Goal: Task Accomplishment & Management: Use online tool/utility

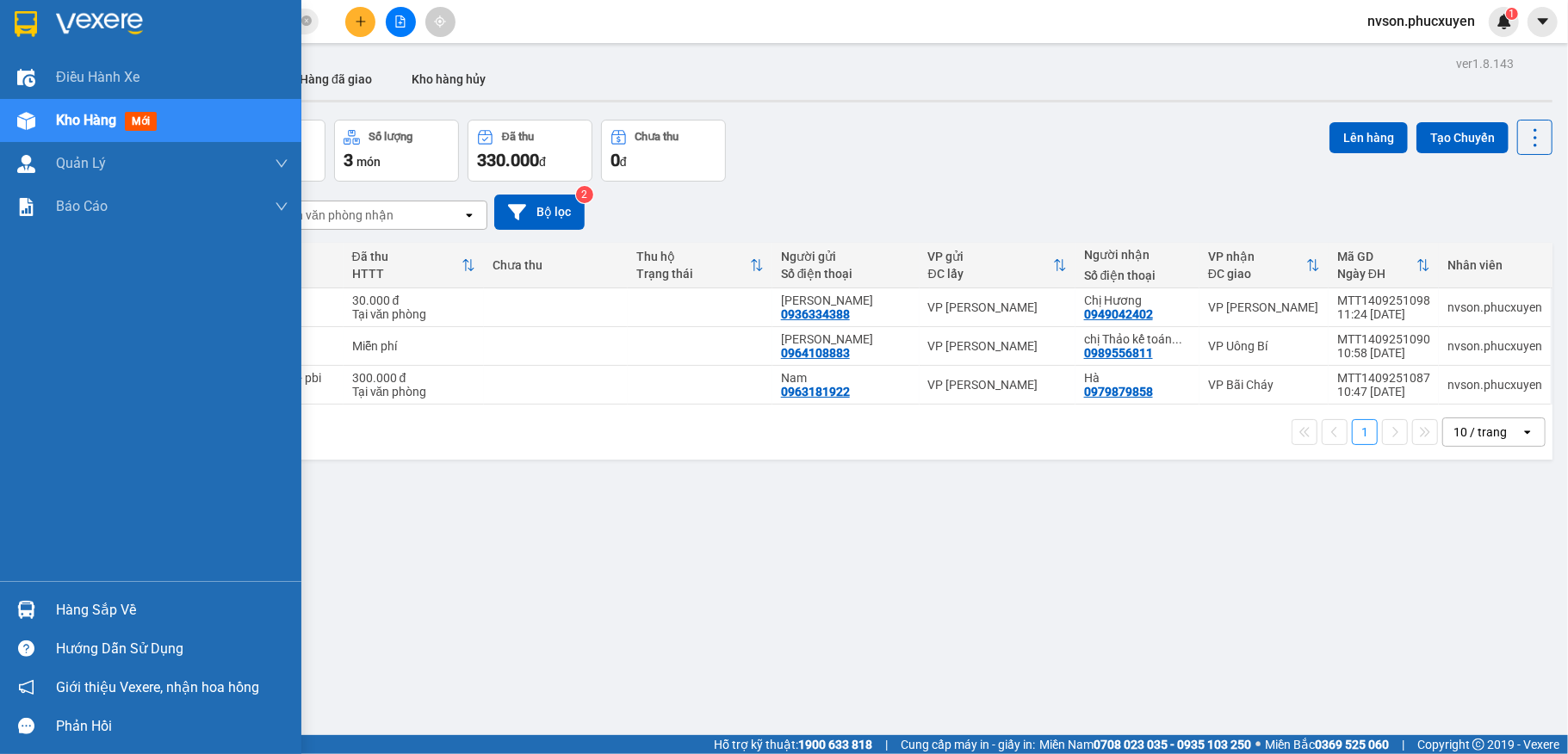
click at [56, 614] on div "Hàng sắp về" at bounding box center [172, 610] width 233 height 25
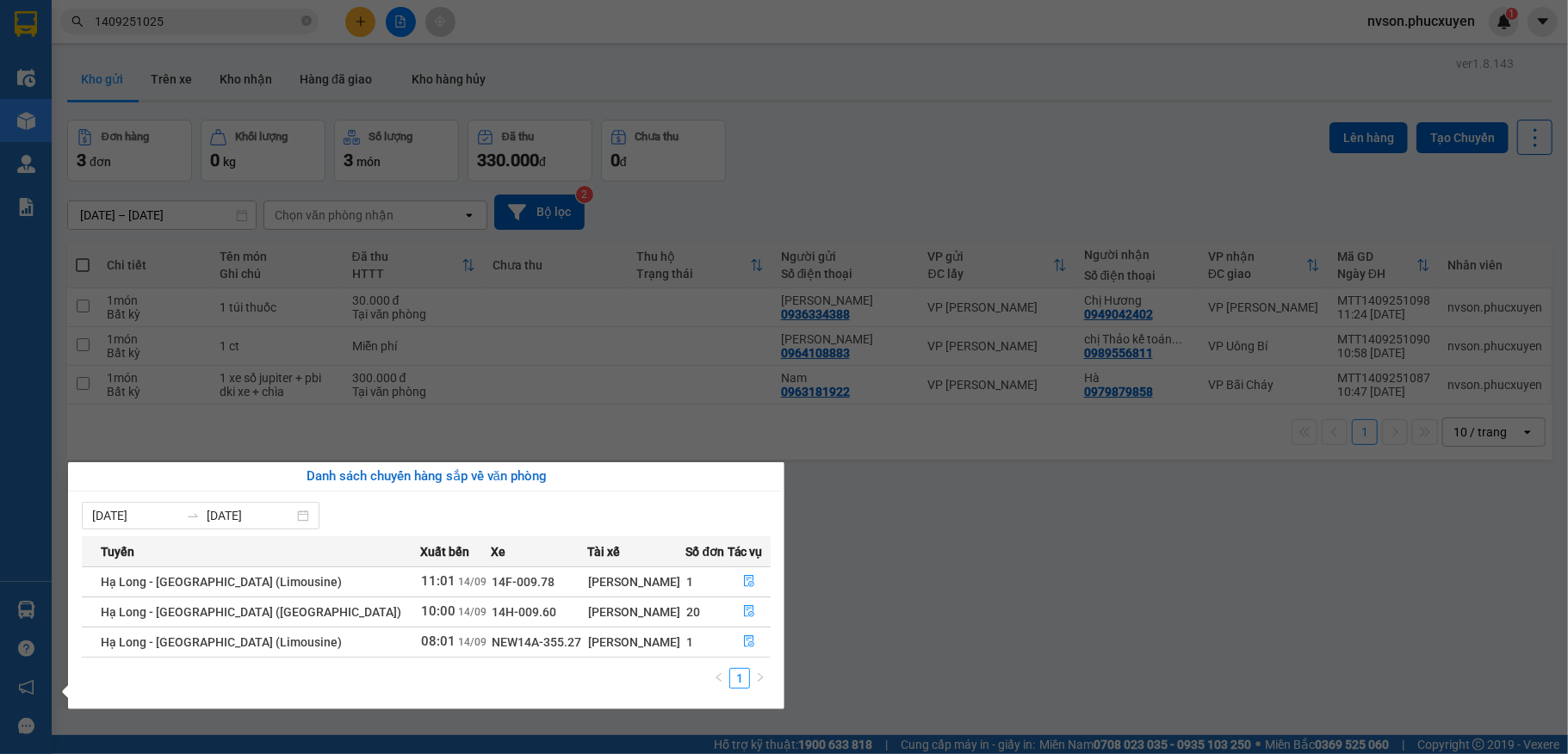
click at [962, 617] on section "Kết quả tìm kiếm ( 1 ) Bộ lọc Mã ĐH Trạng thái Món hàng Thu hộ Tổng cước Chưa c…" at bounding box center [784, 377] width 1568 height 754
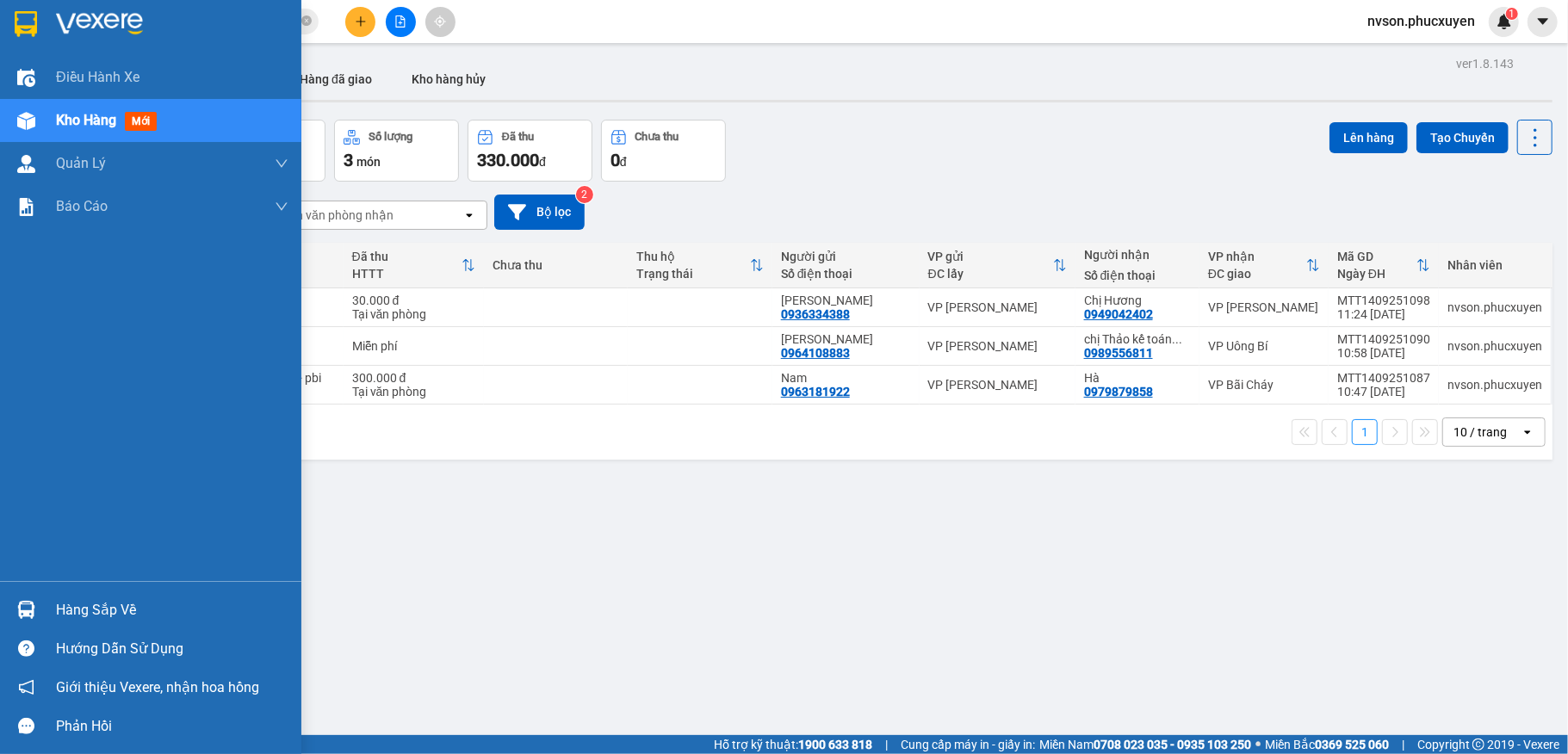
click at [24, 606] on img at bounding box center [26, 609] width 18 height 18
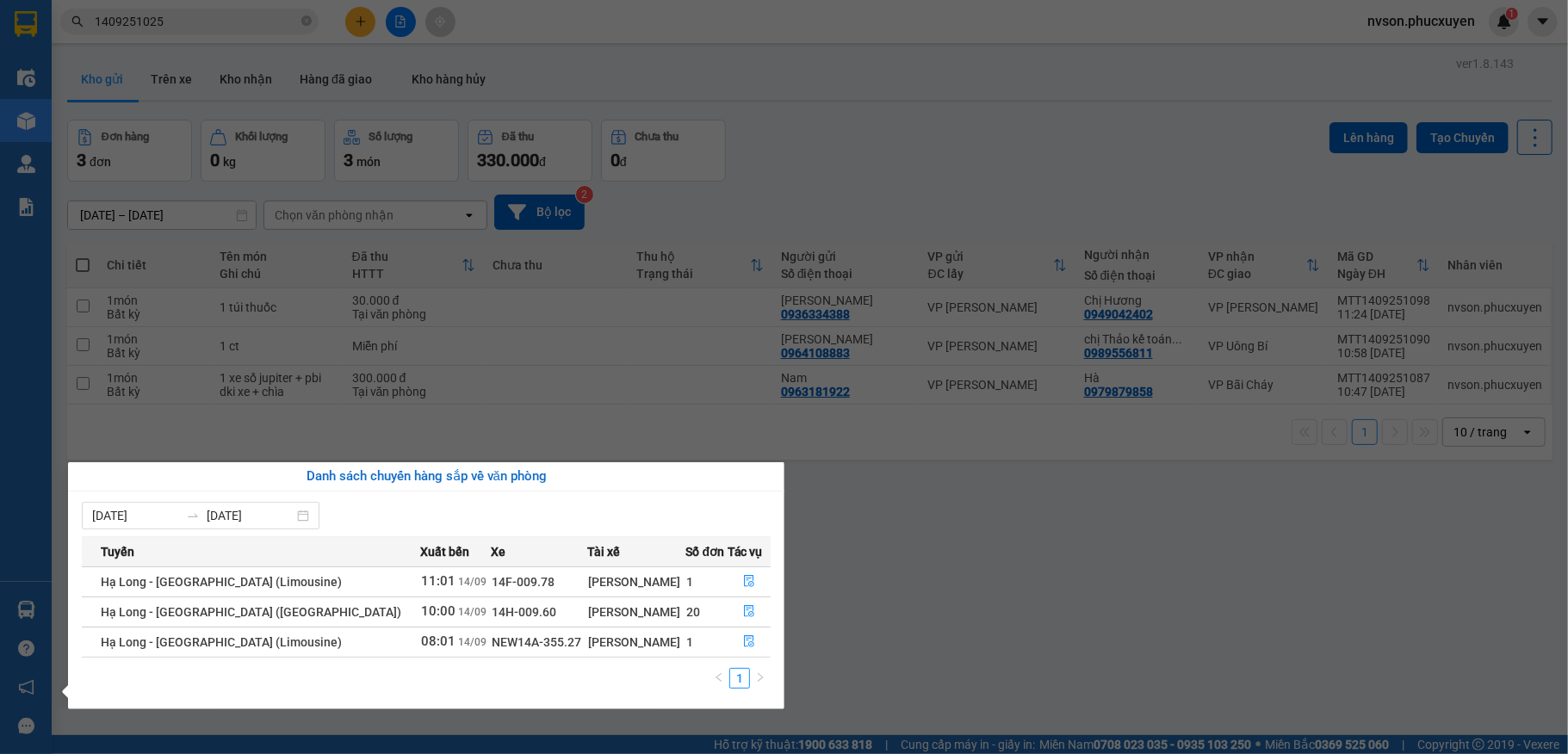
click at [956, 635] on section "Kết quả tìm kiếm ( 1 ) Bộ lọc Mã ĐH Trạng thái Món hàng Thu hộ Tổng cước Chưa c…" at bounding box center [784, 377] width 1568 height 754
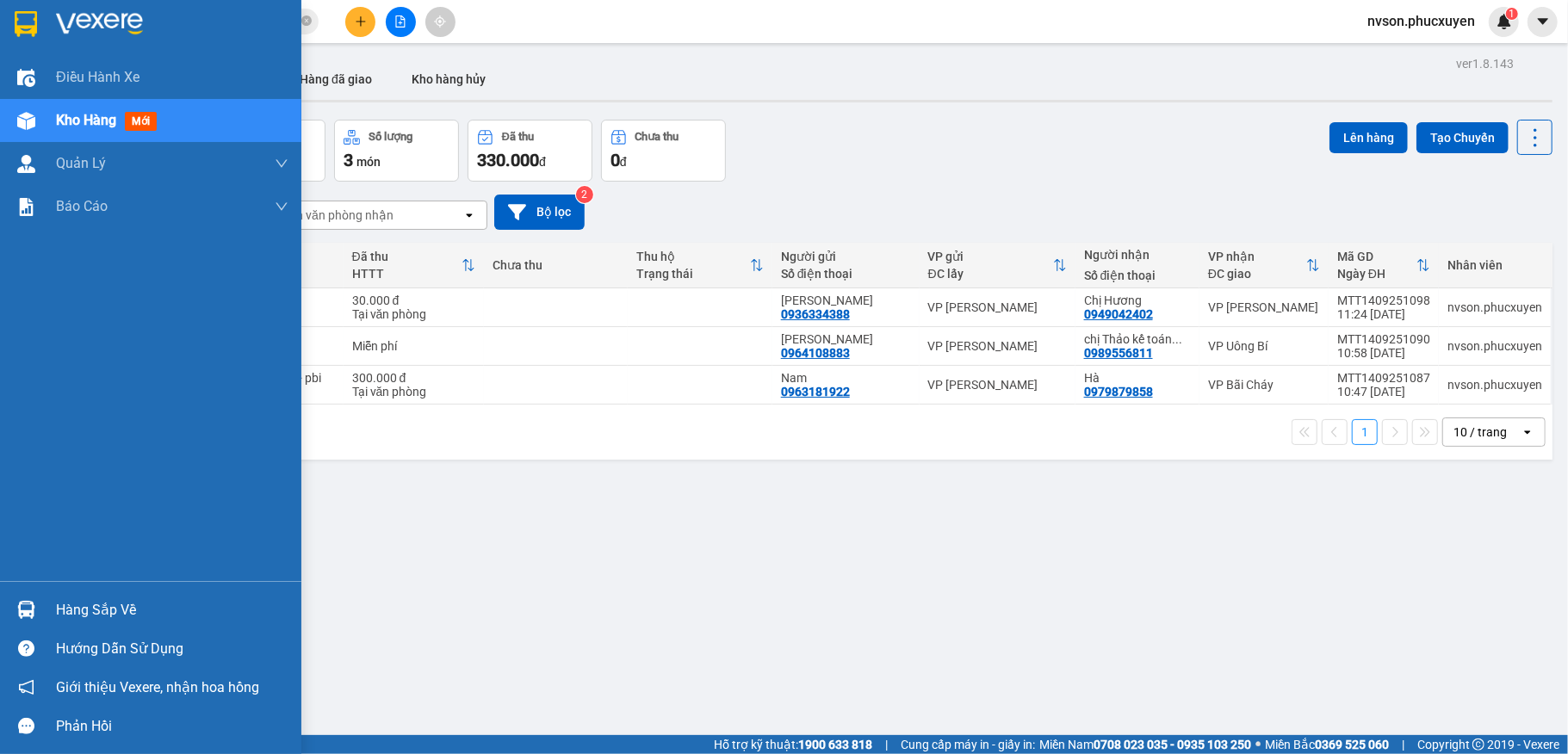
click at [28, 609] on img at bounding box center [26, 609] width 18 height 18
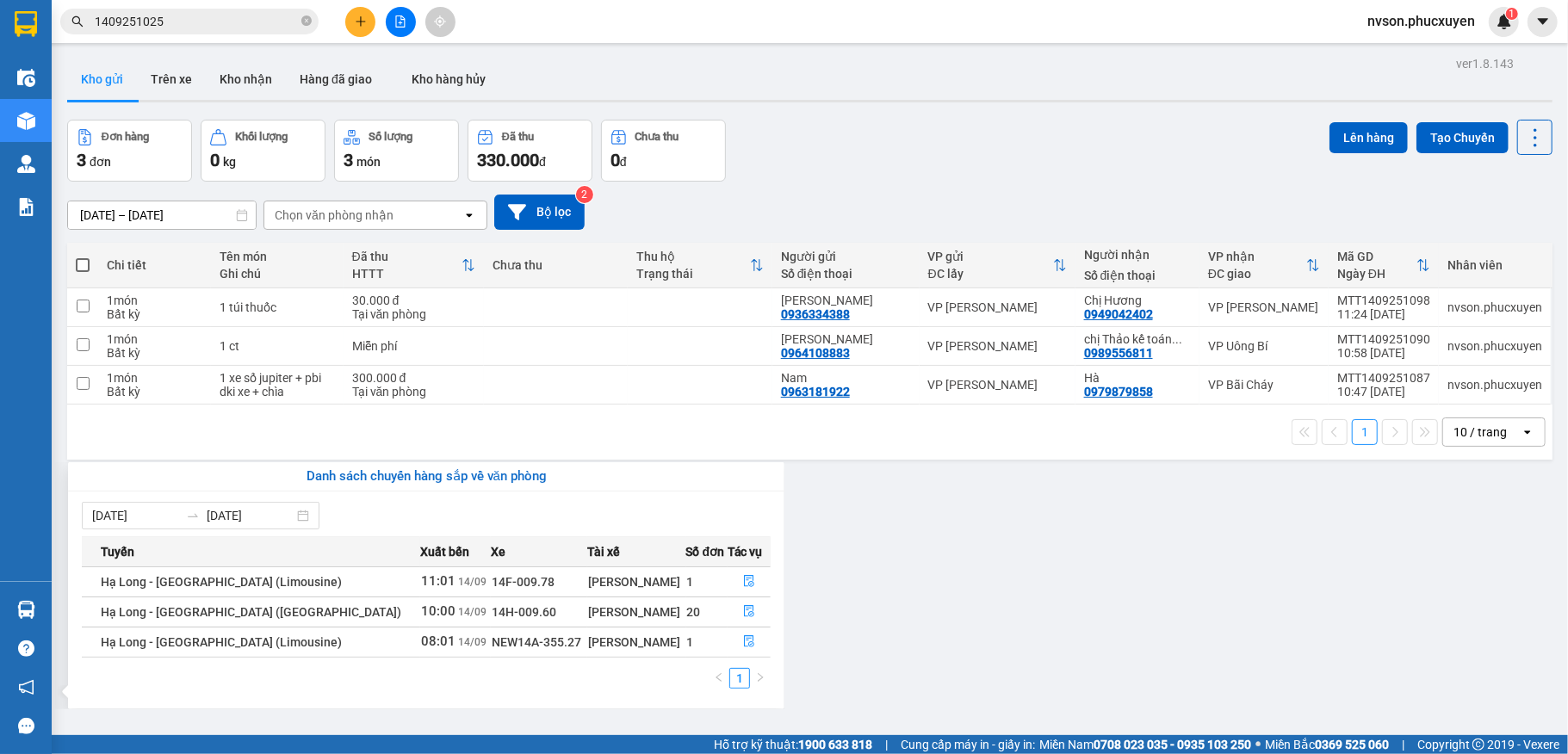
click at [931, 600] on section "Kết quả tìm kiếm ( 1 ) Bộ lọc Mã ĐH Trạng thái Món hàng Thu hộ Tổng cước Chưa c…" at bounding box center [784, 377] width 1568 height 754
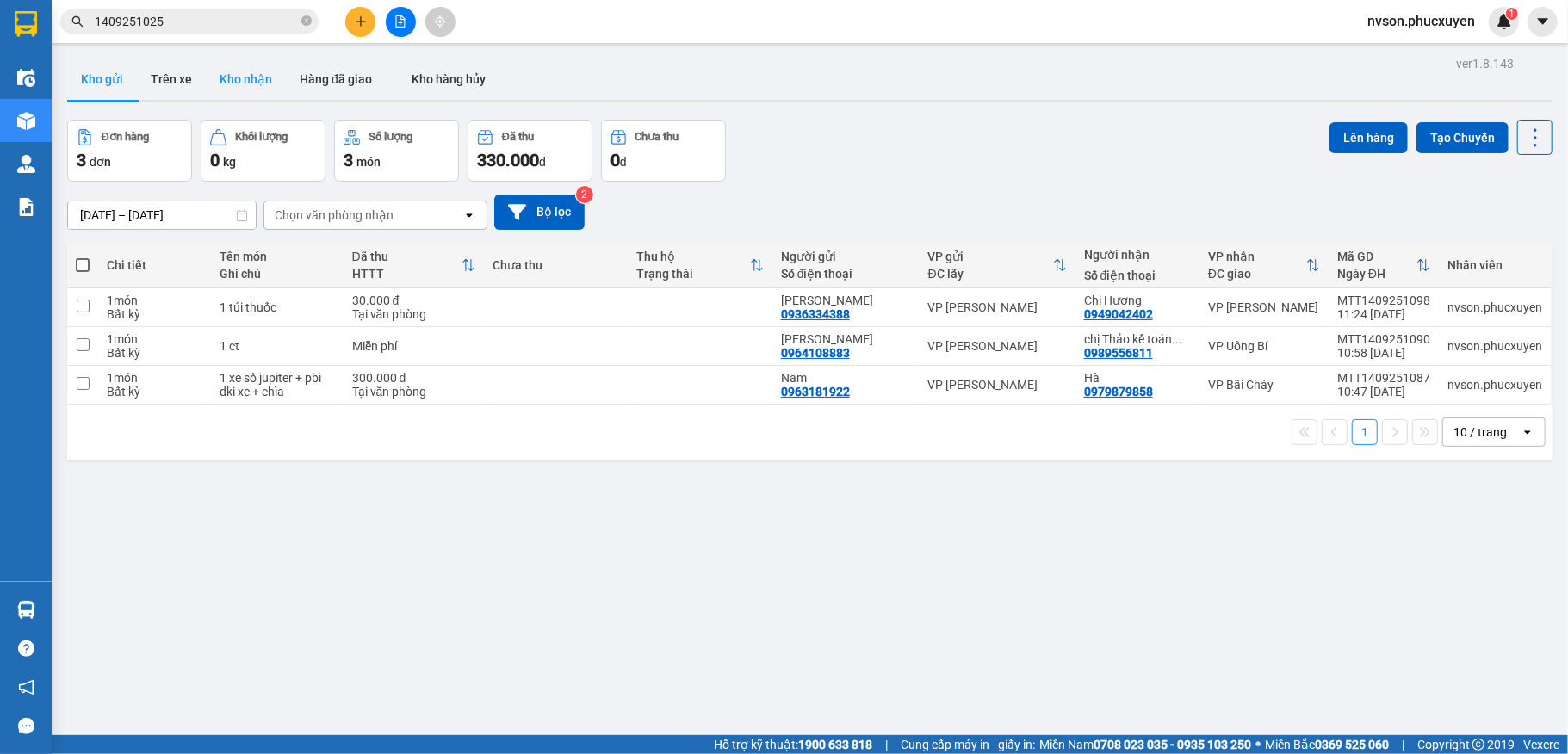
click at [249, 86] on button "Kho nhận" at bounding box center [245, 79] width 80 height 41
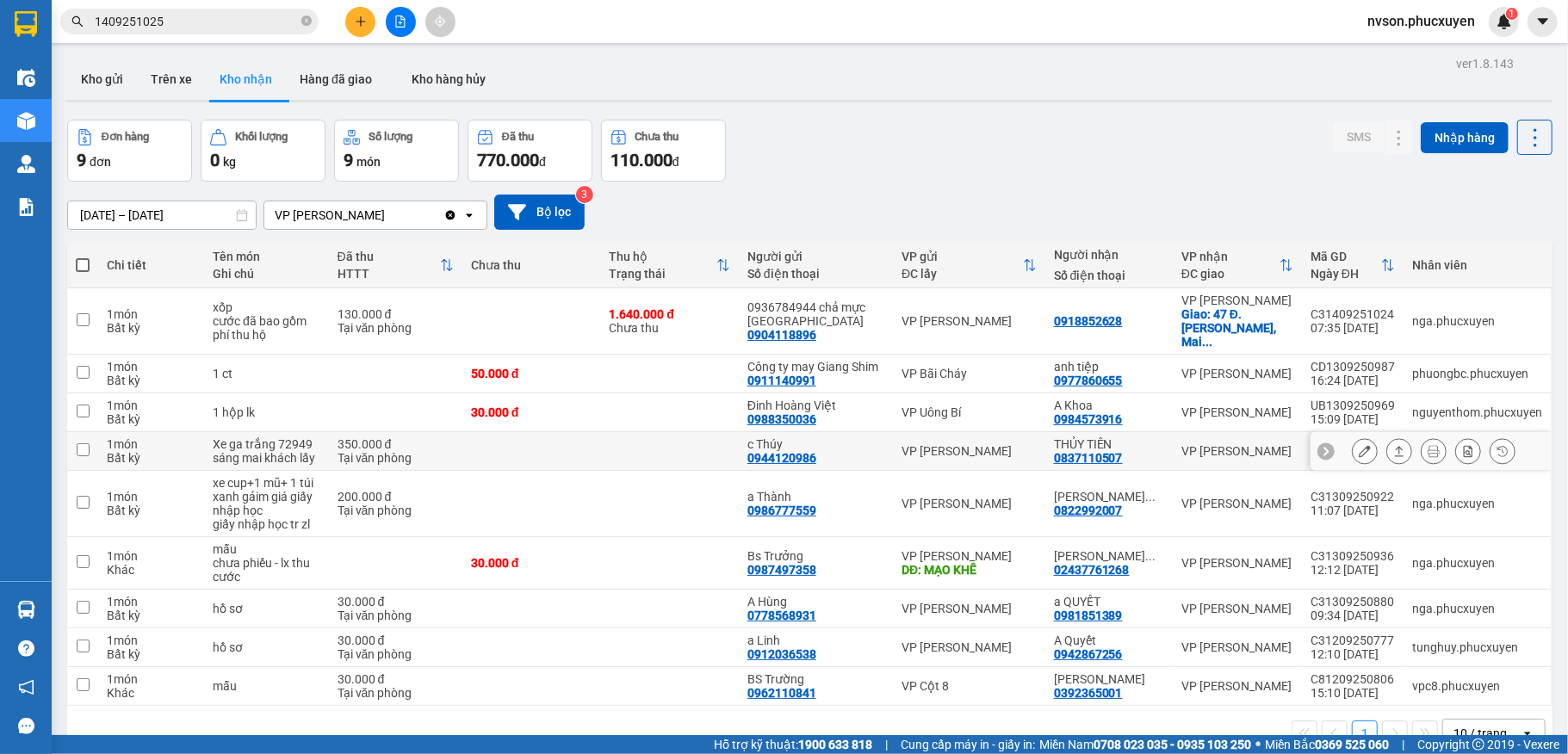
scroll to position [79, 0]
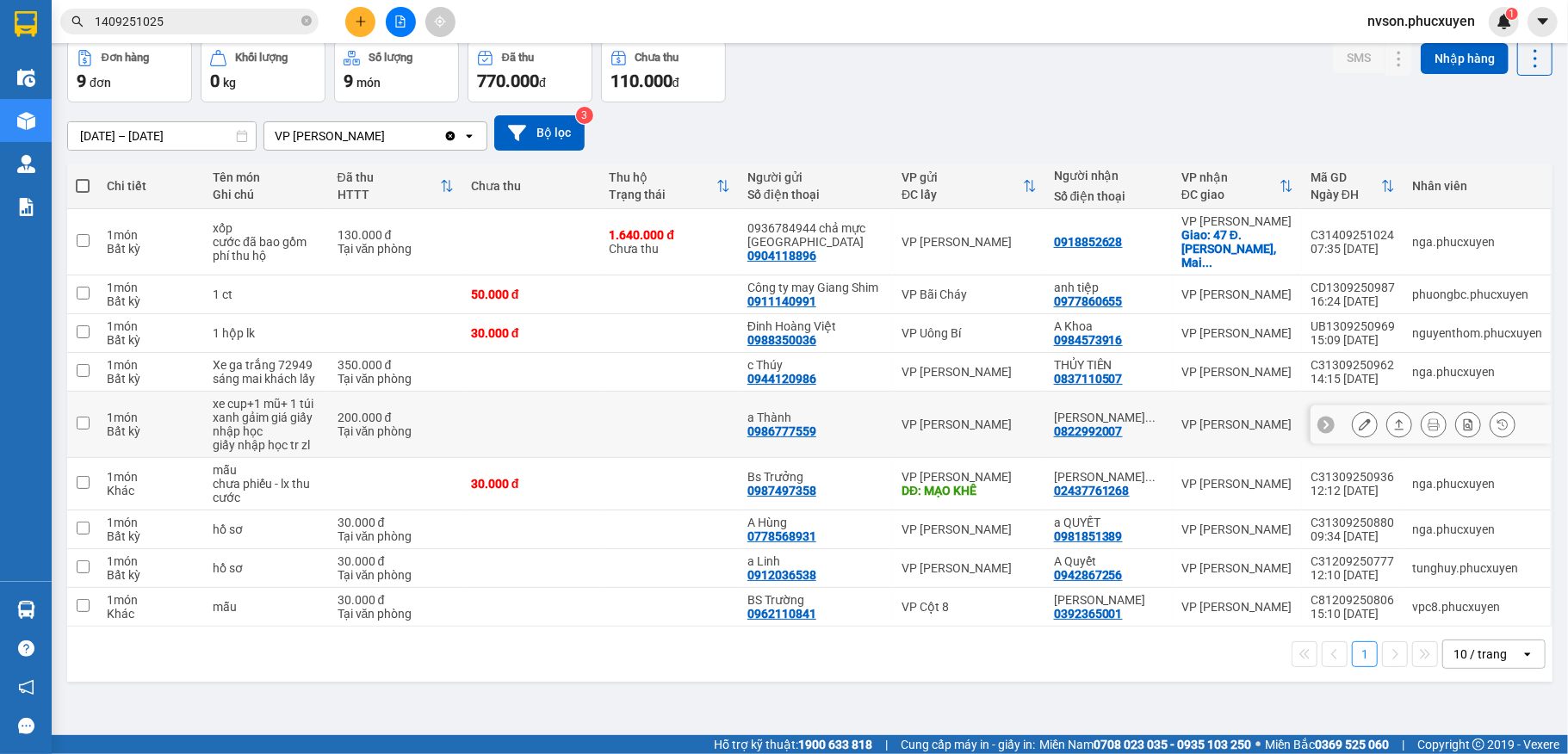
click at [205, 0] on button "Kho nhận" at bounding box center [245, -1] width 80 height 41
click at [359, 25] on icon "plus" at bounding box center [361, 22] width 12 height 12
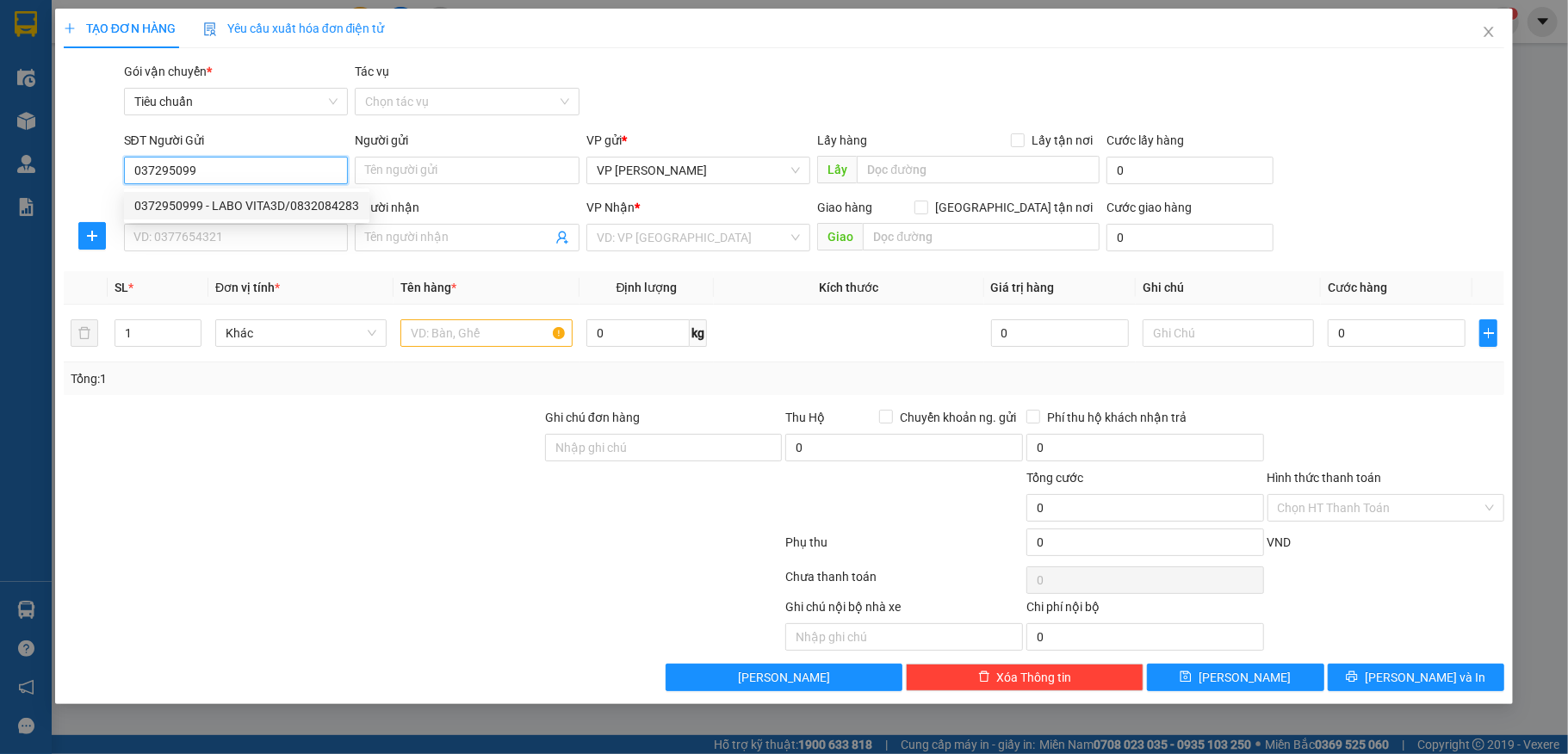
click at [256, 206] on div "0372950999 - LABO VITA3D/0832084283" at bounding box center [247, 206] width 225 height 19
type input "0372950999"
type input "LABO VITA3D/0832084283"
type input "0372950999"
click at [256, 240] on input "SĐT Người Nhận *" at bounding box center [236, 237] width 225 height 27
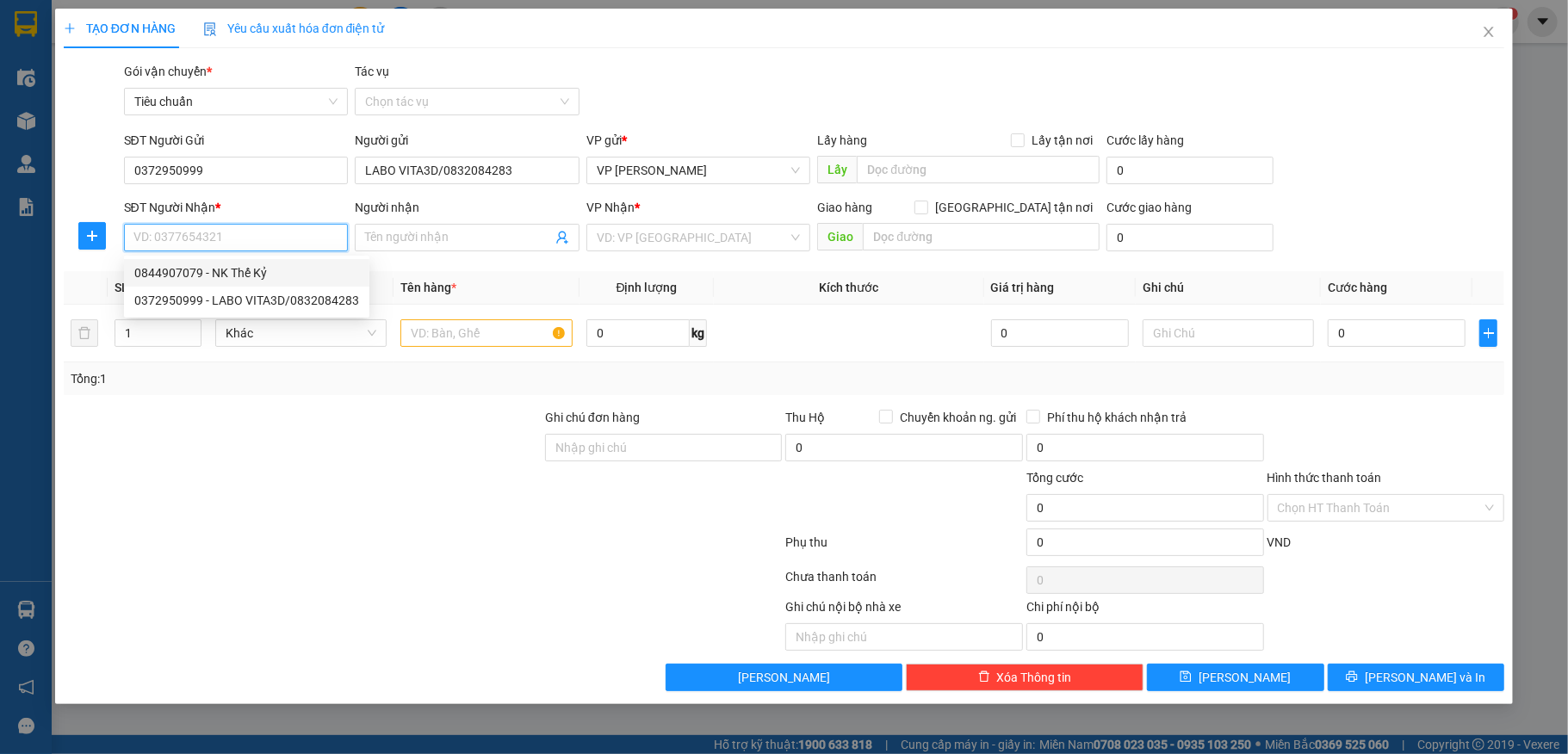
click at [263, 269] on div "0844907079 - NK Thế Kỷ" at bounding box center [247, 273] width 225 height 19
type input "0844907079"
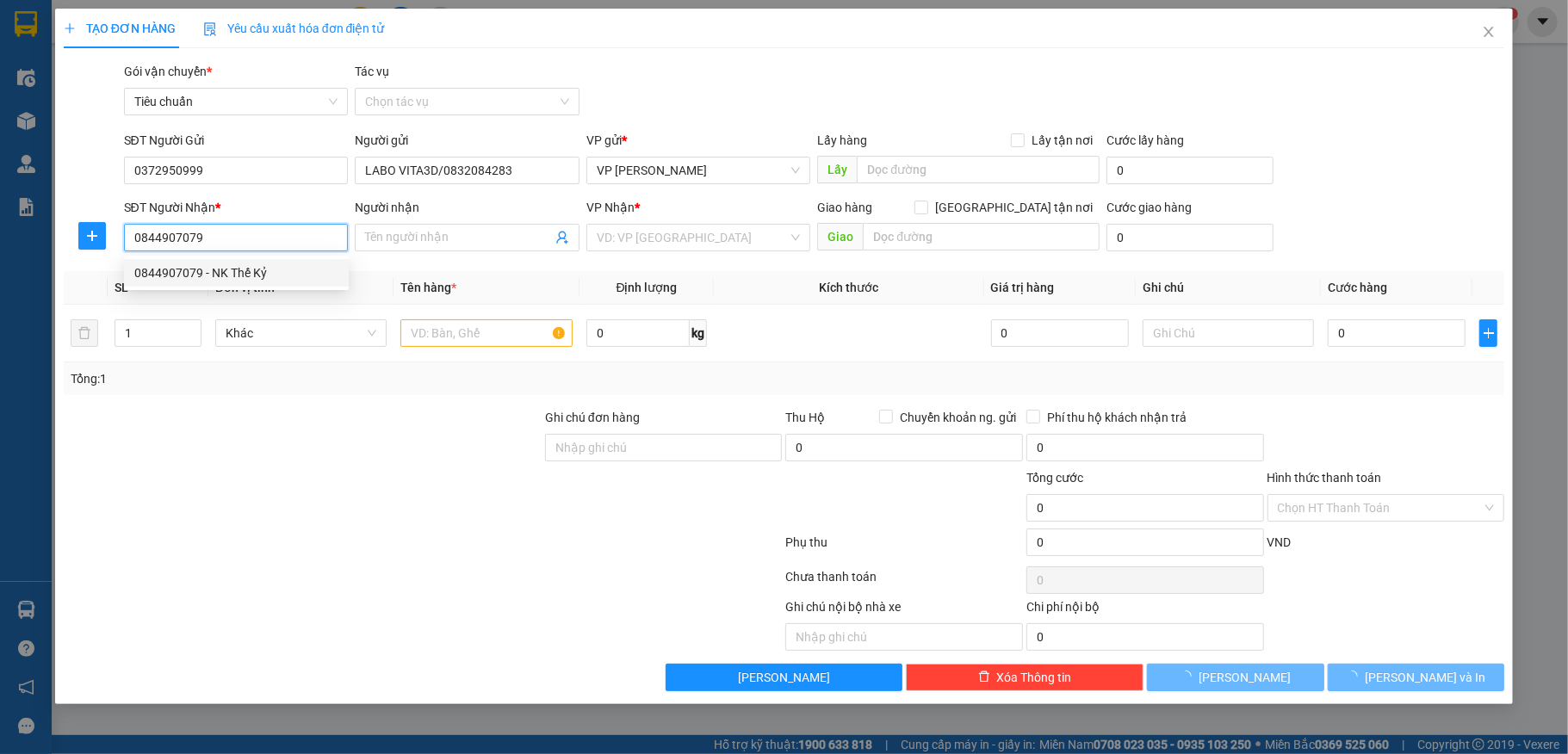
type input "NK Thế Kỷ"
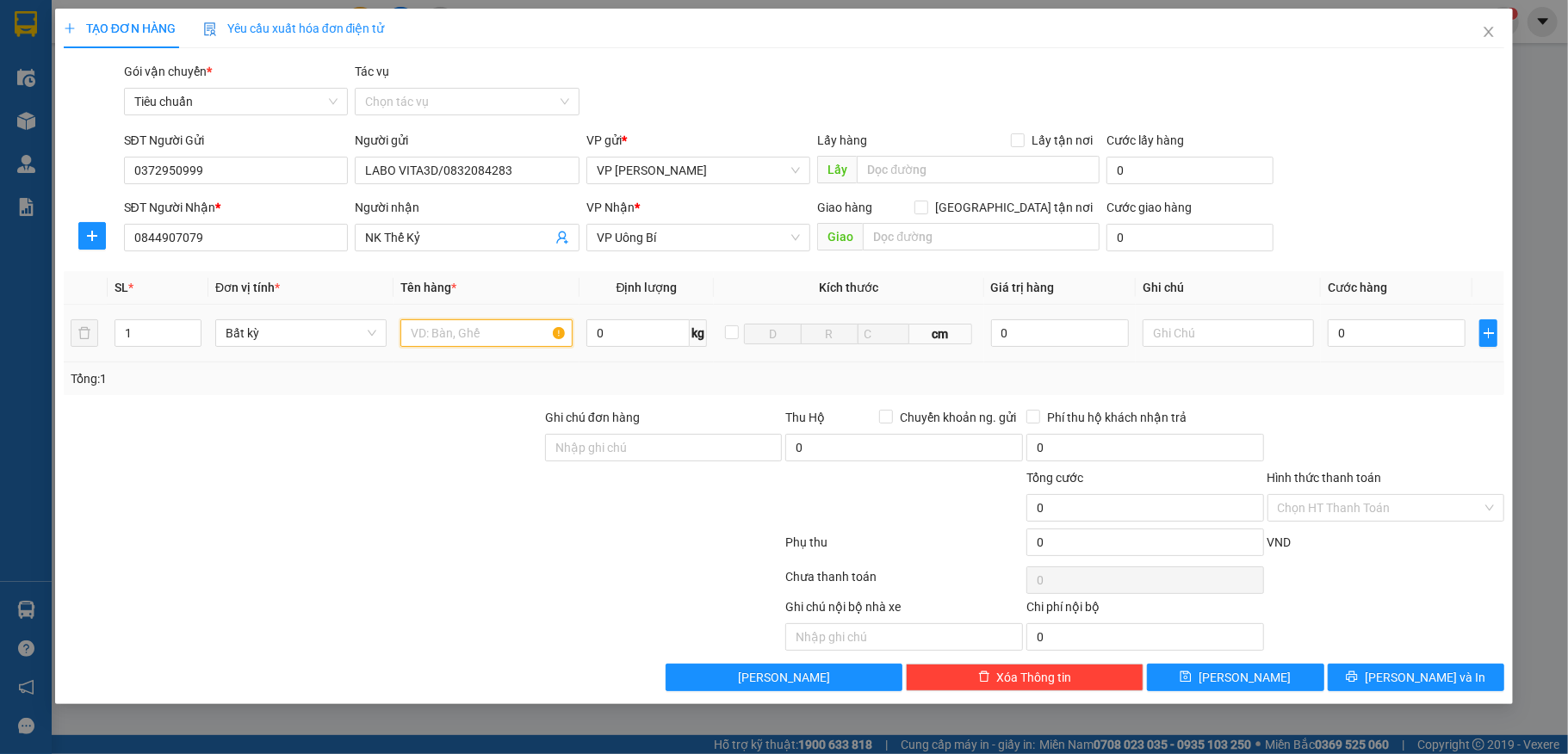
click at [489, 331] on input "text" at bounding box center [486, 333] width 171 height 27
type input "1 mẫu"
click at [1405, 332] on input "0" at bounding box center [1396, 333] width 138 height 27
type input "30"
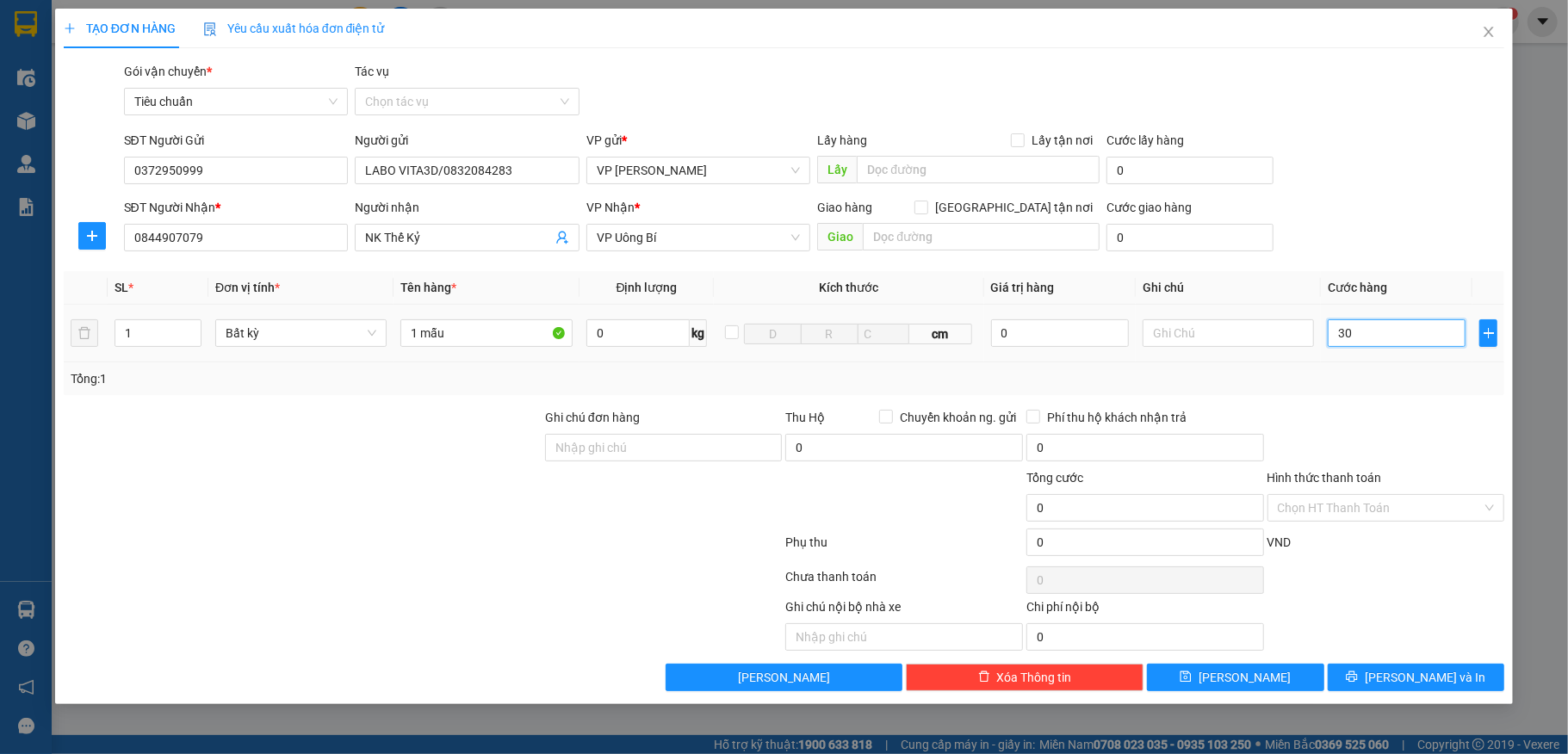
type input "30"
type input "30.000"
click at [1276, 233] on div "Cước giao hàng 0" at bounding box center [1189, 228] width 173 height 61
click at [1396, 518] on input "Hình thức thanh toán" at bounding box center [1379, 507] width 205 height 25
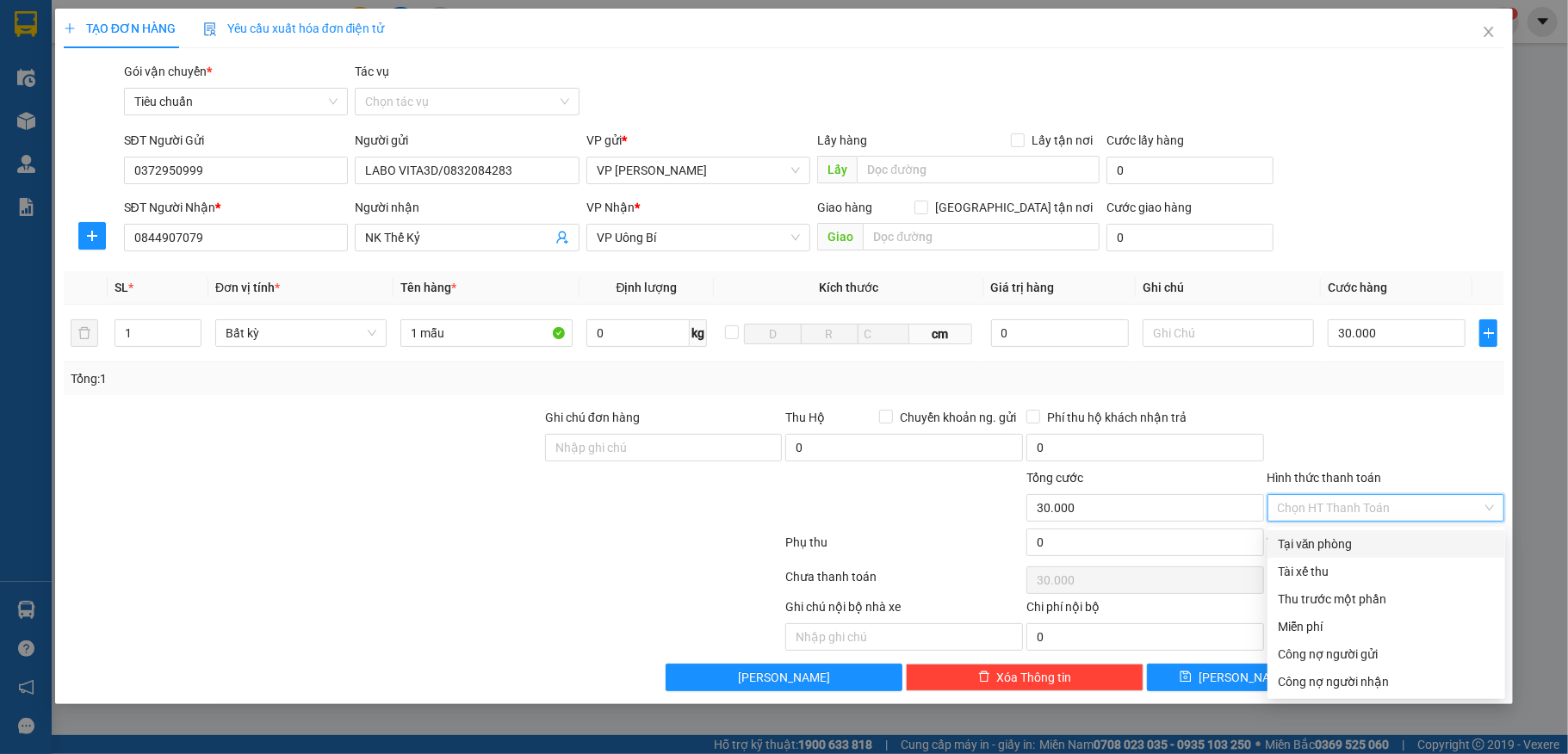
click at [1392, 549] on div "Tại văn phòng" at bounding box center [1385, 544] width 217 height 19
type input "0"
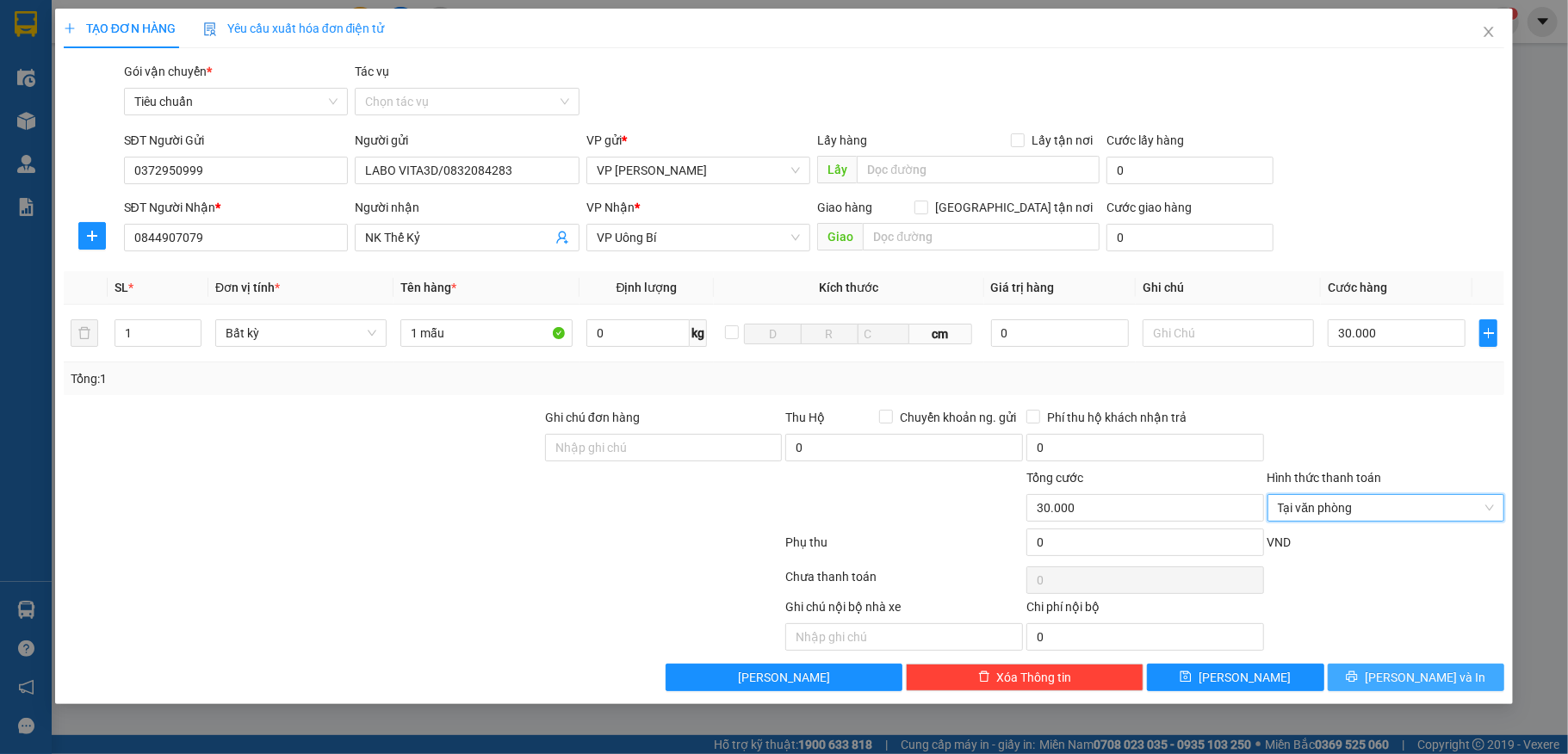
click at [1403, 669] on button "[PERSON_NAME] và In" at bounding box center [1416, 677] width 177 height 27
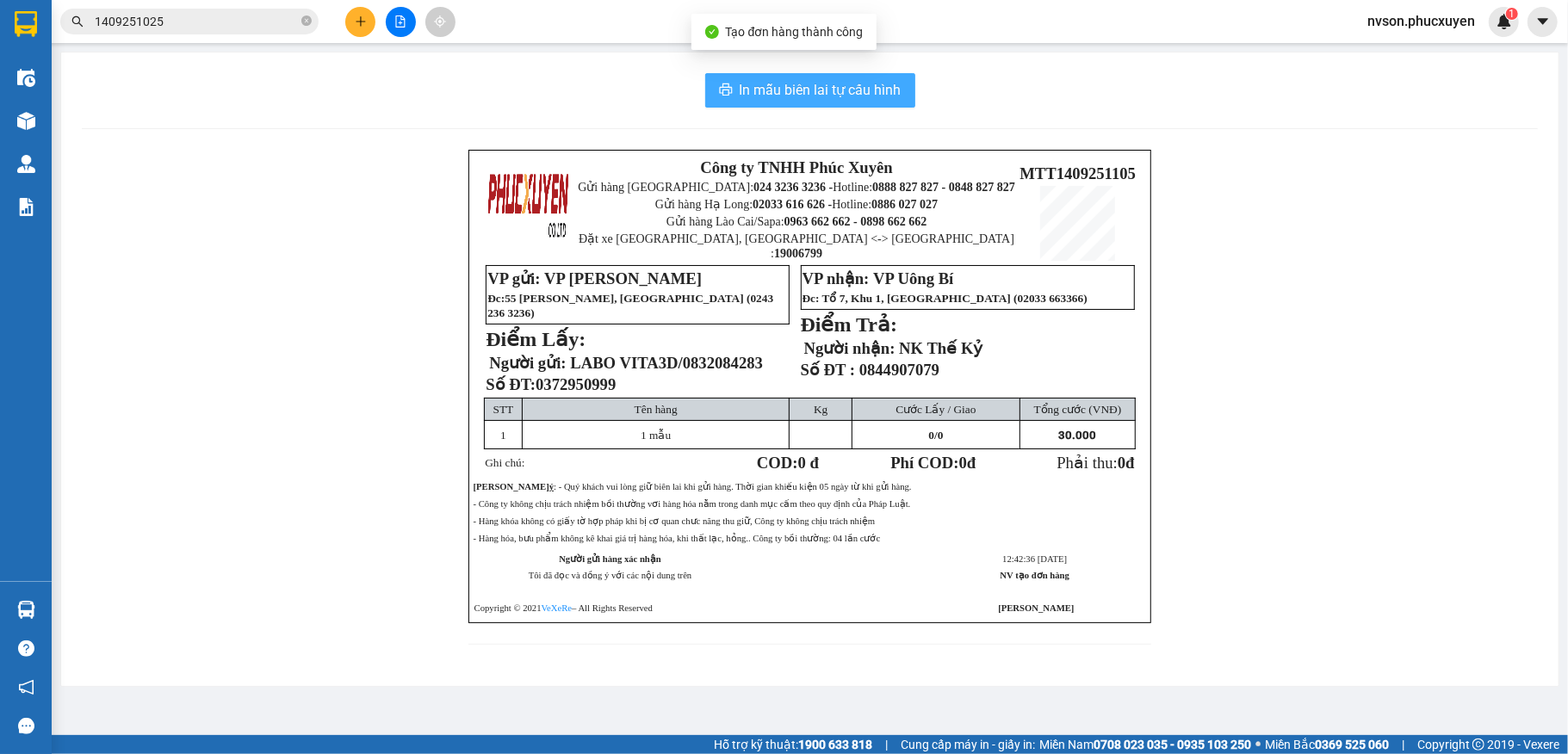
click at [831, 87] on span "In mẫu biên lai tự cấu hình" at bounding box center [820, 90] width 162 height 22
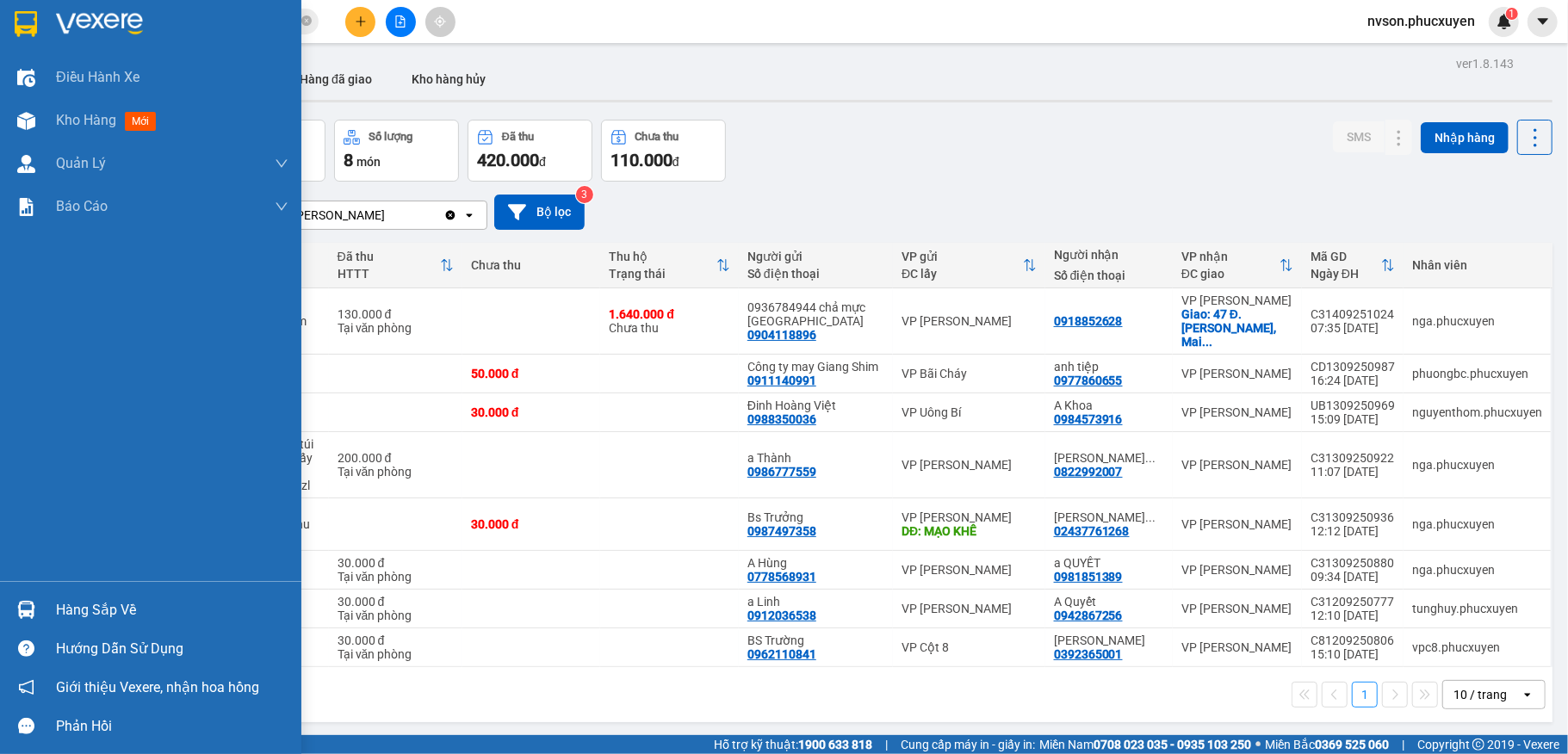
click at [22, 621] on div at bounding box center [26, 610] width 30 height 30
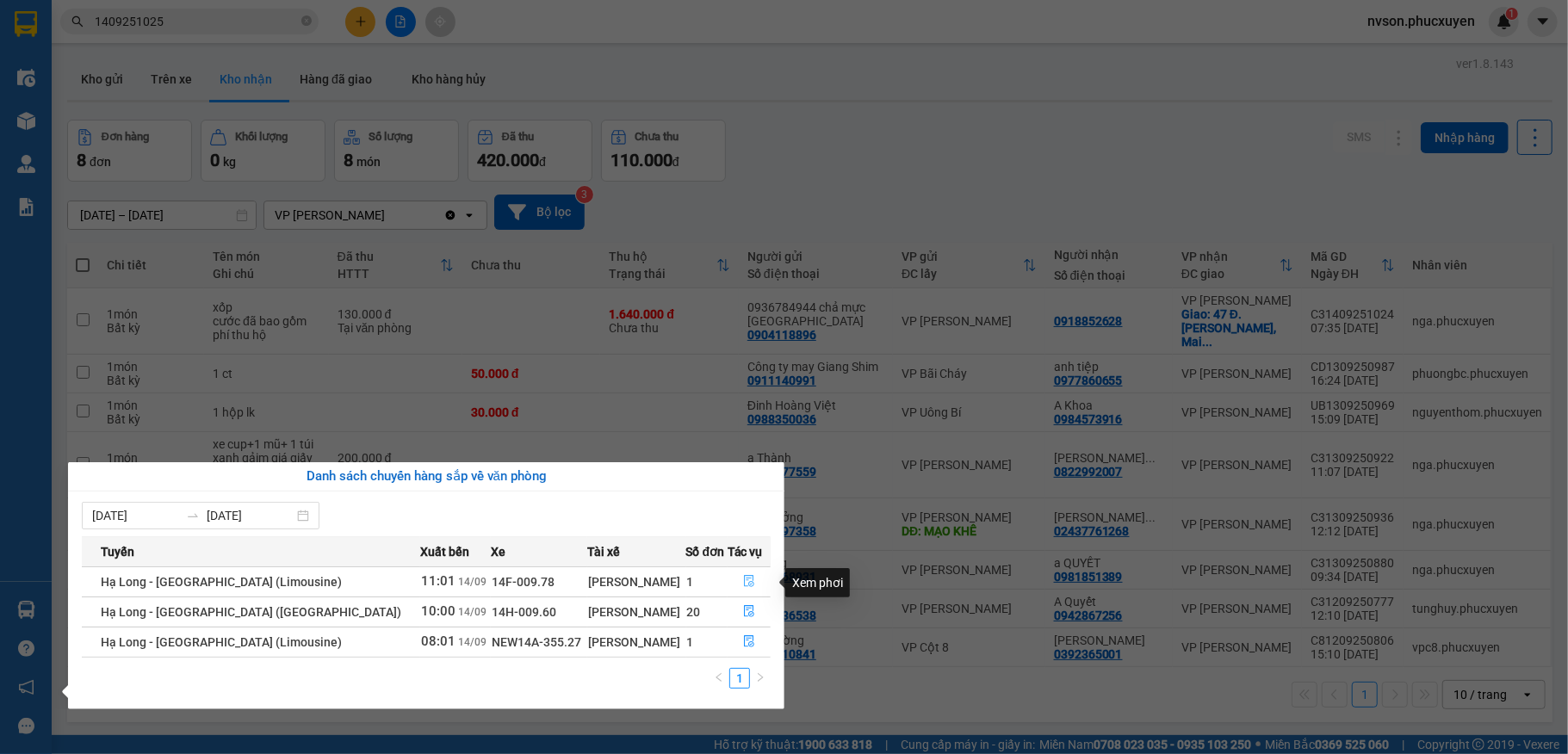
click at [744, 583] on icon "file-done" at bounding box center [749, 582] width 11 height 12
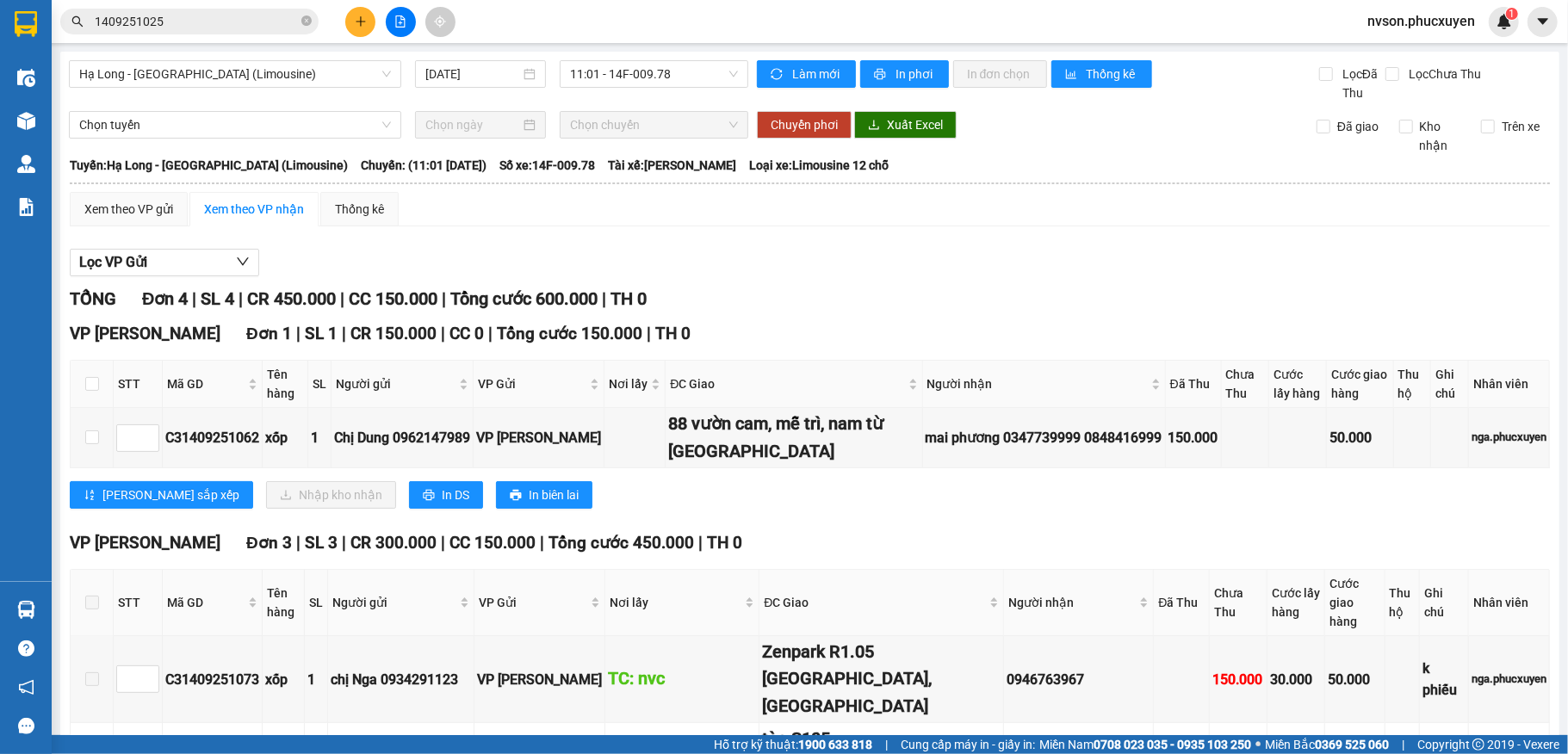
click at [91, 376] on th at bounding box center [91, 384] width 43 height 47
click at [95, 382] on input "checkbox" at bounding box center [92, 384] width 14 height 14
checkbox input "true"
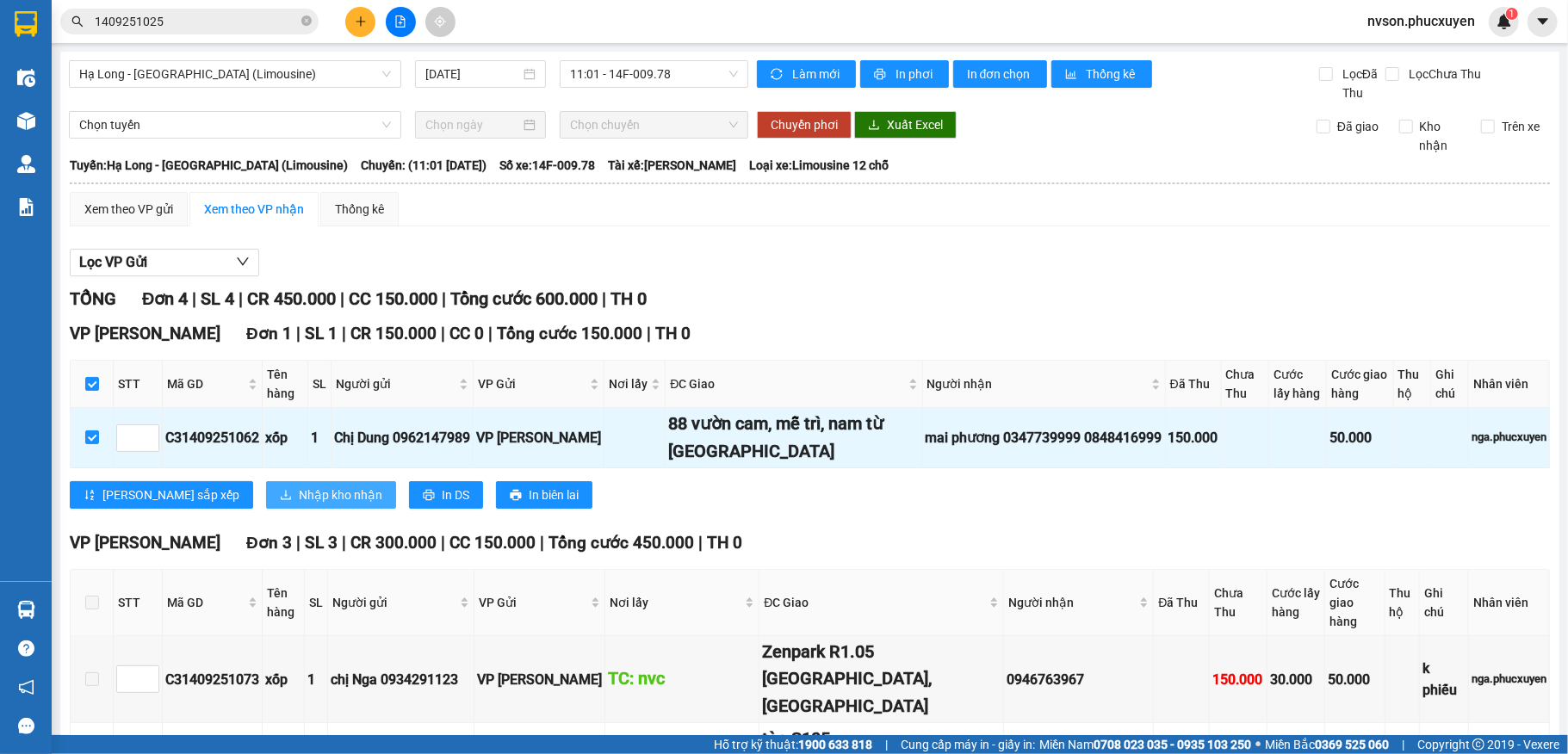
click at [266, 484] on button "Nhập kho nhận" at bounding box center [331, 494] width 130 height 27
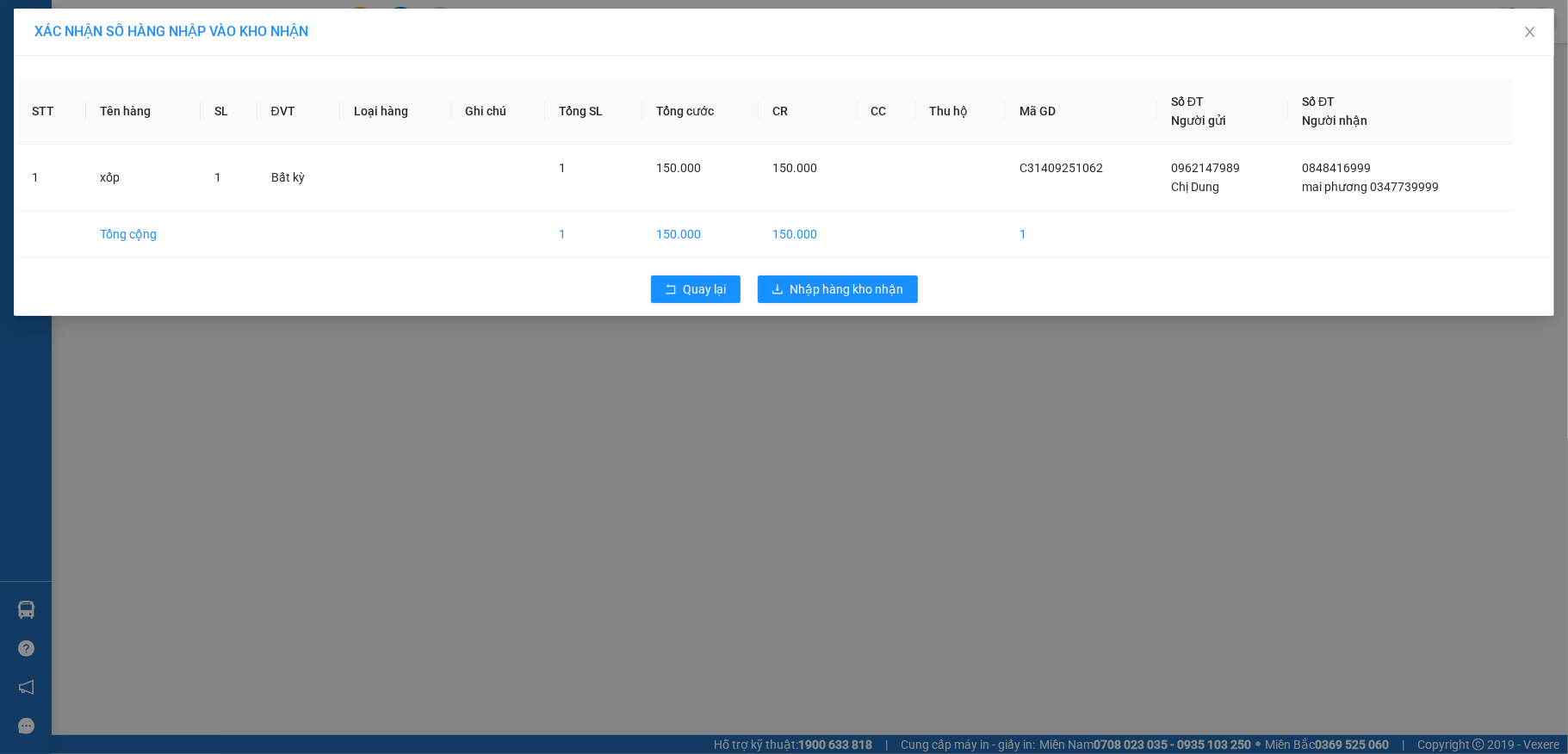
click at [820, 273] on div "Quay lại Nhập hàng kho nhận" at bounding box center [784, 289] width 1532 height 45
click at [852, 288] on span "Nhập hàng kho nhận" at bounding box center [846, 290] width 113 height 19
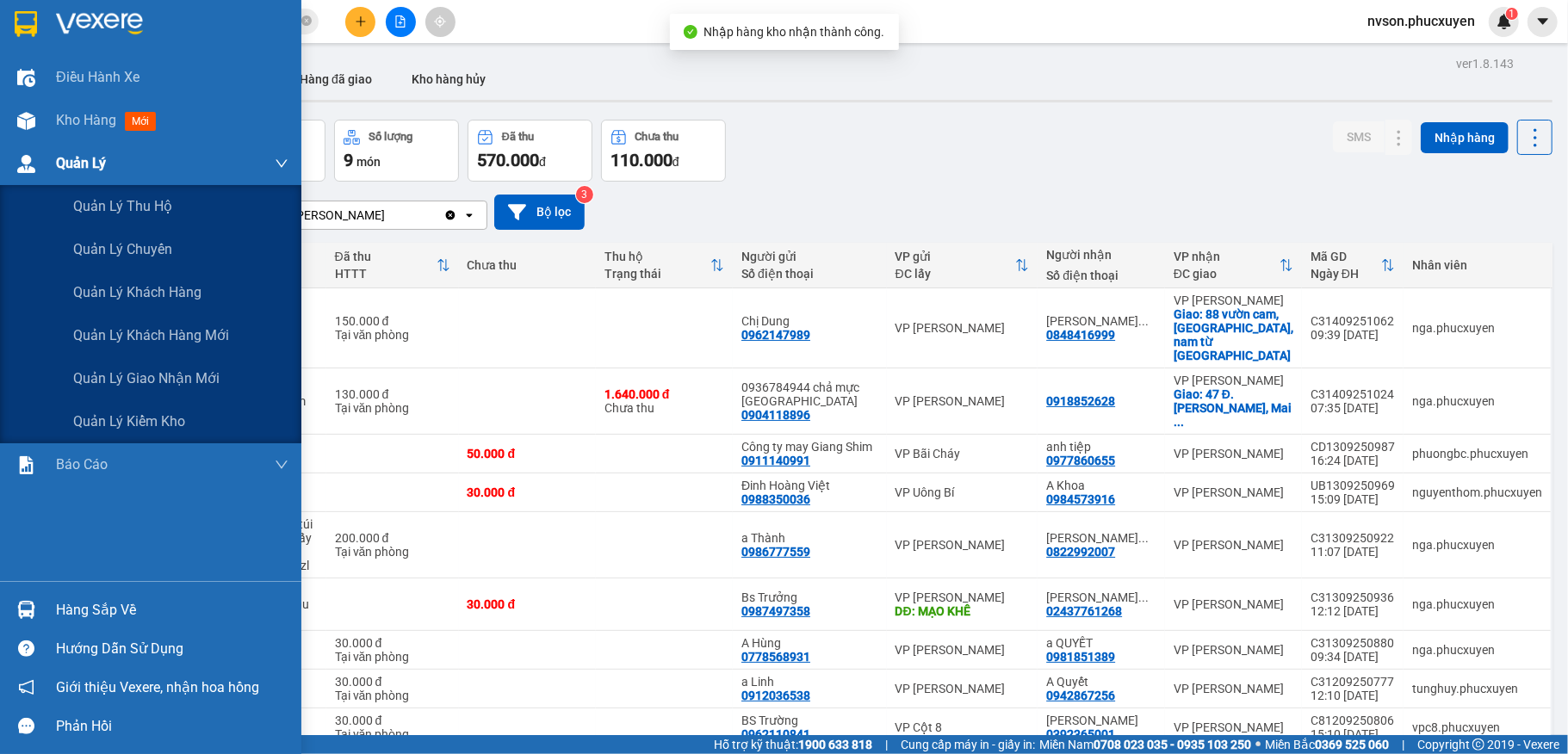
click at [73, 169] on span "Quản Lý" at bounding box center [81, 163] width 50 height 22
drag, startPoint x: 108, startPoint y: 370, endPoint x: 152, endPoint y: 324, distance: 63.7
click at [109, 370] on span "Quản lý giao nhận mới" at bounding box center [146, 378] width 147 height 22
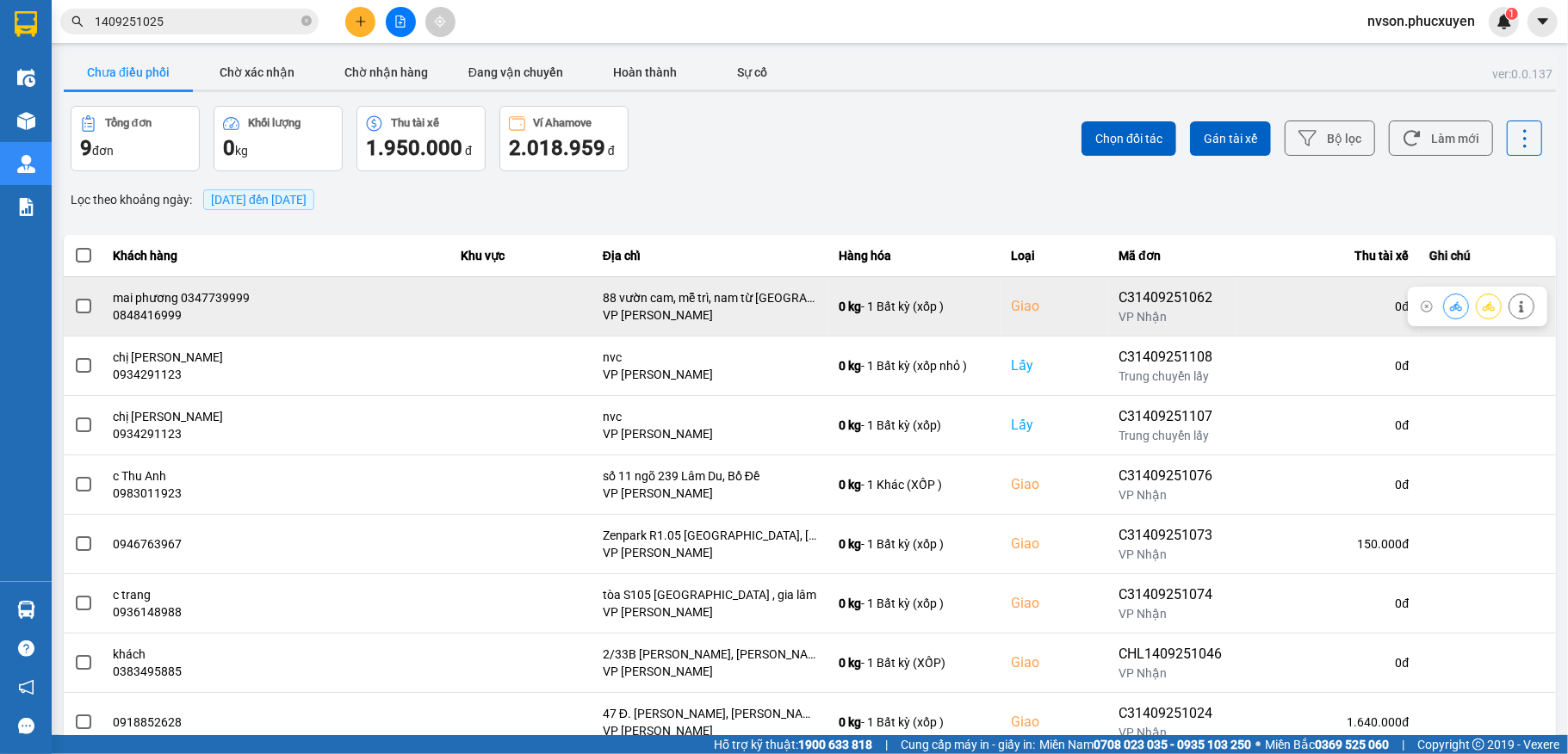
click at [1449, 305] on icon at bounding box center [1456, 306] width 12 height 12
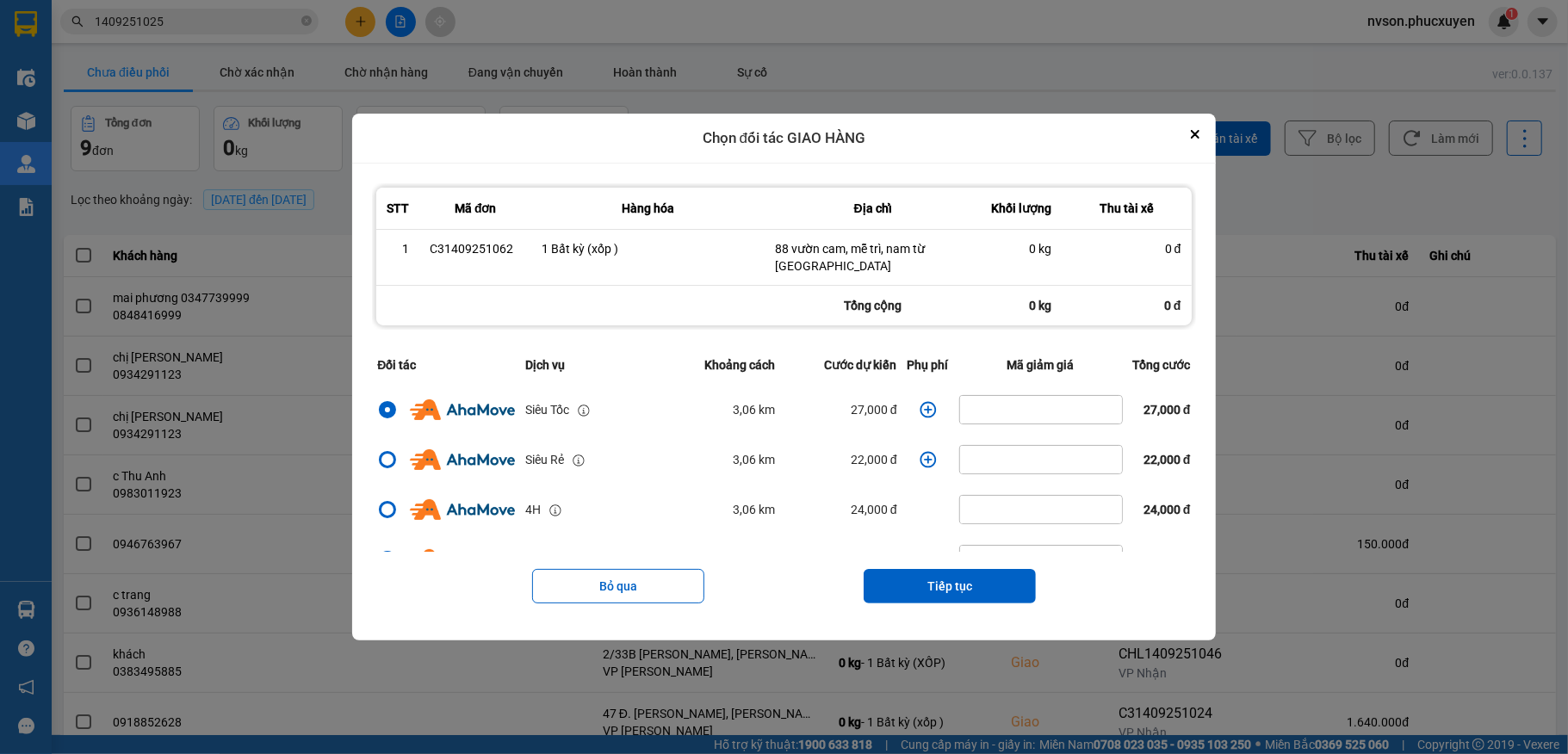
click at [921, 401] on icon "dialog" at bounding box center [928, 410] width 18 height 18
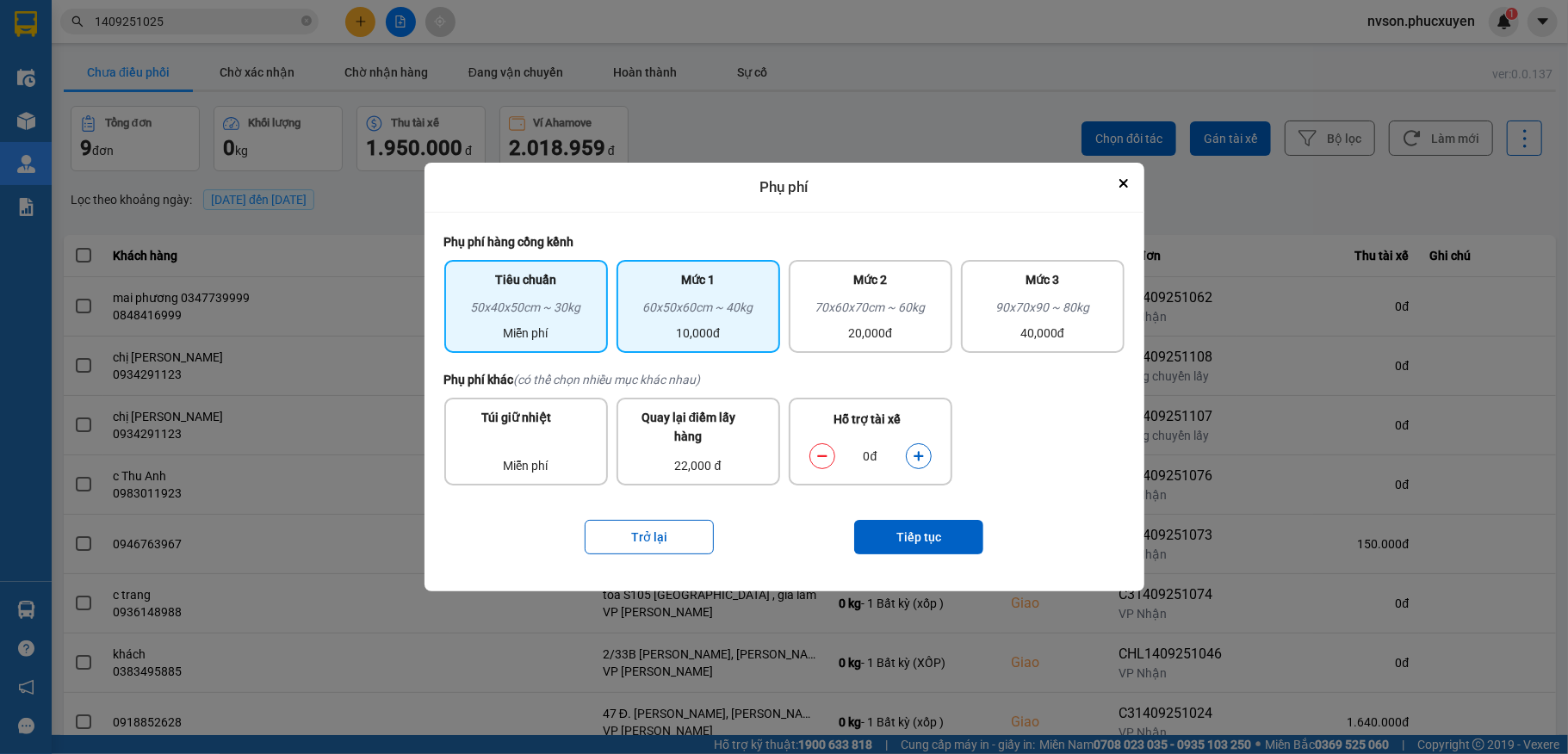
click at [730, 328] on div "10,000đ" at bounding box center [698, 334] width 143 height 19
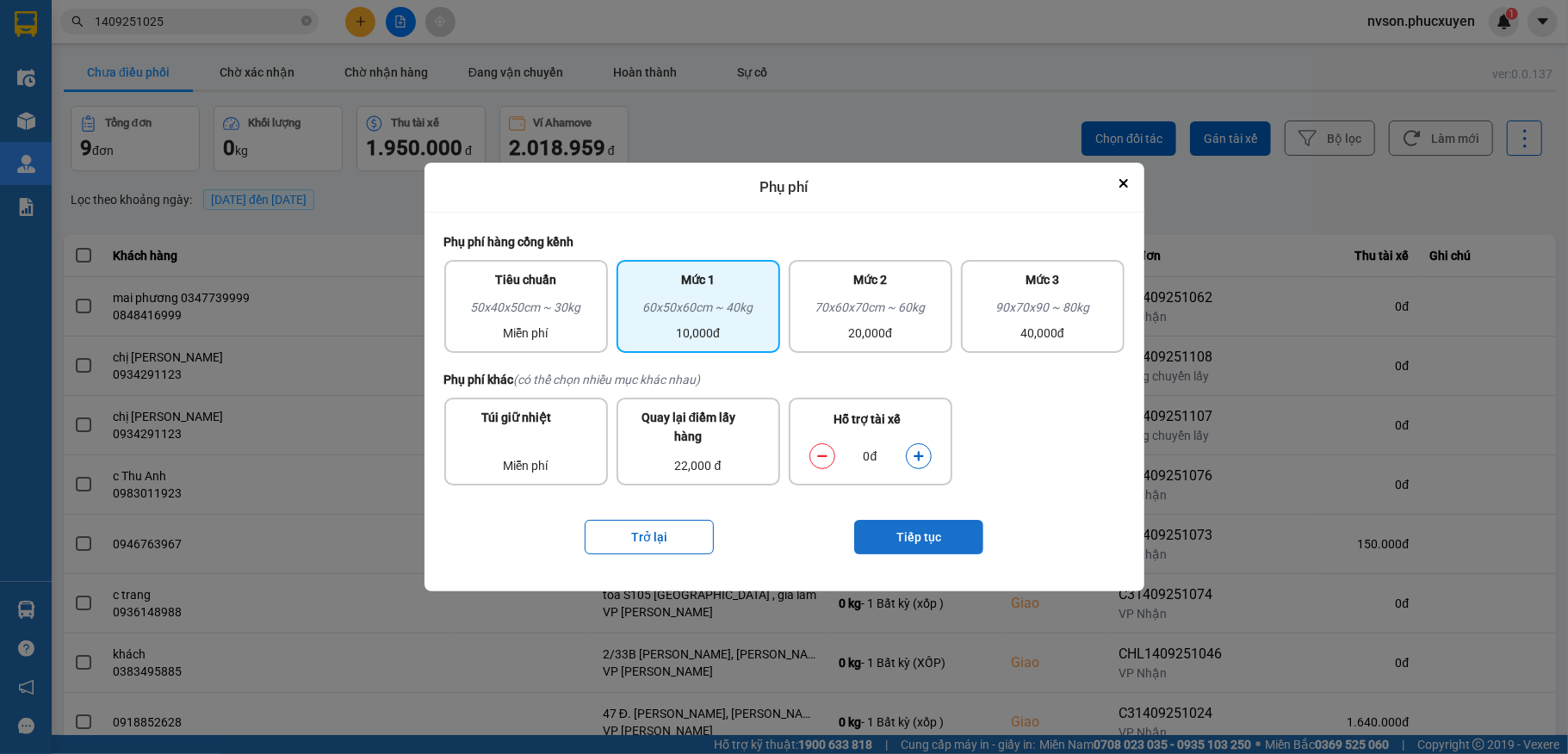
click at [881, 530] on button "Tiếp tục" at bounding box center [918, 536] width 129 height 34
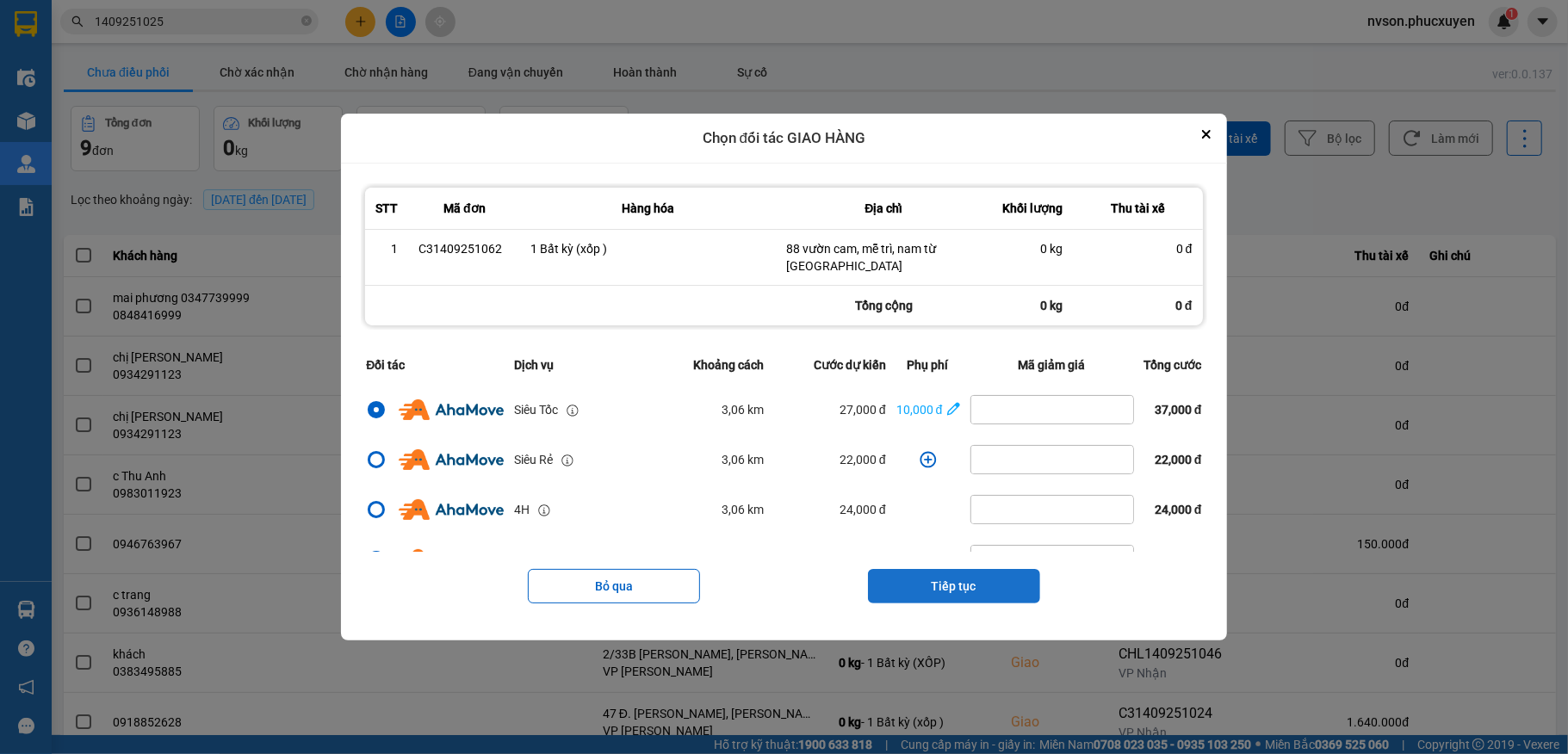
click at [934, 569] on button "Tiếp tục" at bounding box center [953, 585] width 172 height 34
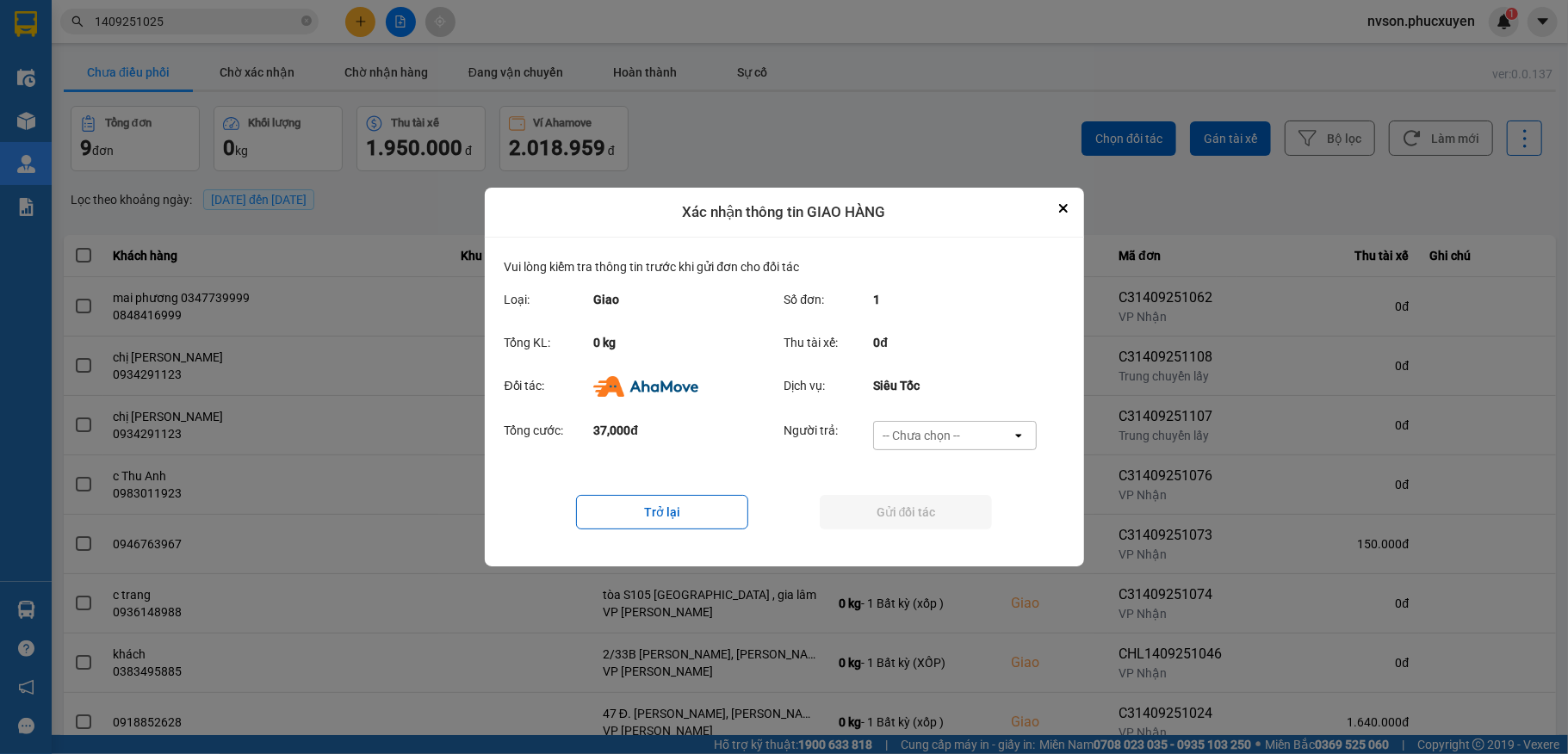
click at [933, 430] on div "-- Chưa chọn --" at bounding box center [921, 435] width 77 height 18
click at [924, 524] on div "Ví Ahamove" at bounding box center [954, 534] width 163 height 31
click at [920, 507] on button "Gửi đối tác" at bounding box center [906, 512] width 172 height 34
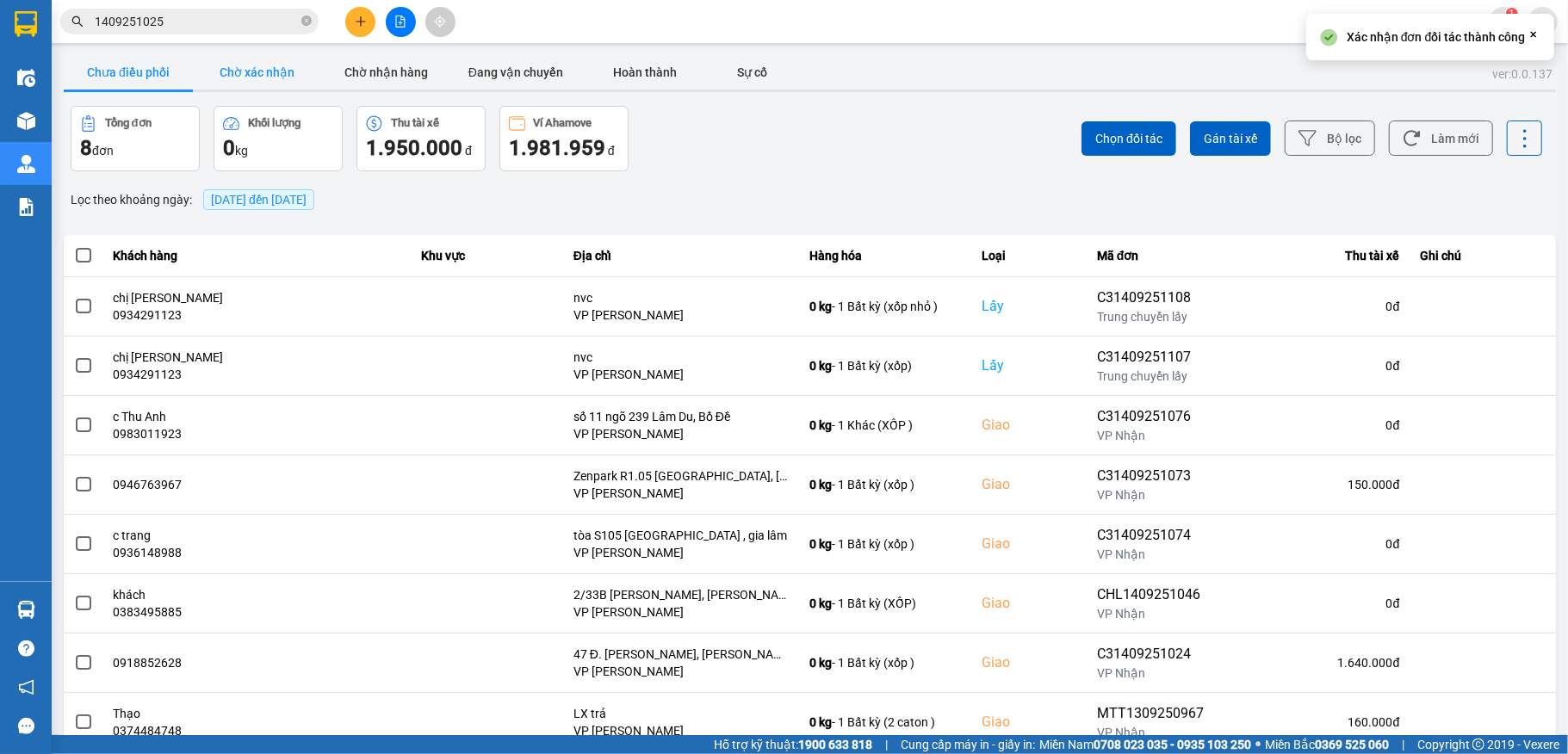
click at [229, 86] on button "Chờ xác nhận" at bounding box center [257, 72] width 129 height 34
